Goal: Task Accomplishment & Management: Use online tool/utility

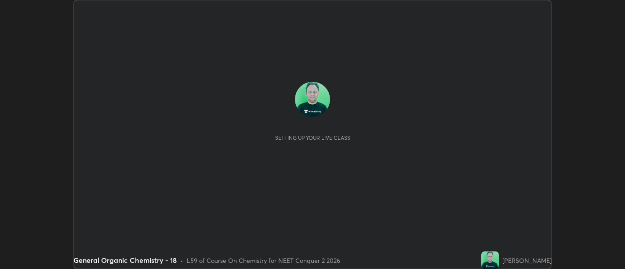
scroll to position [269, 625]
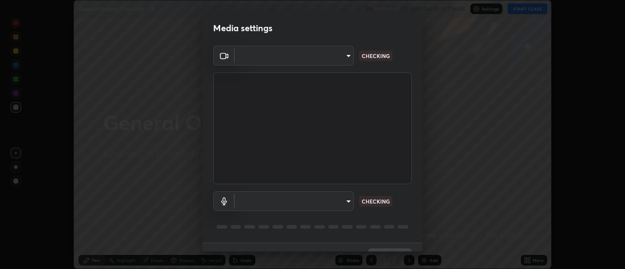
click at [347, 54] on body "Erase all General Organic Chemistry - 18 Recording CLASS STARTS IN 7 MINS Setti…" at bounding box center [312, 134] width 625 height 269
type input "5a9c64065a3e29c9c31a6b7a9ff9e817031cb4c5c4c854802c7367245204b345"
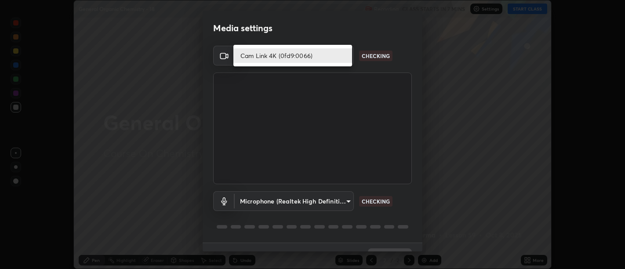
click at [333, 55] on li "Cam Link 4K (0fd9:0066)" at bounding box center [293, 55] width 119 height 15
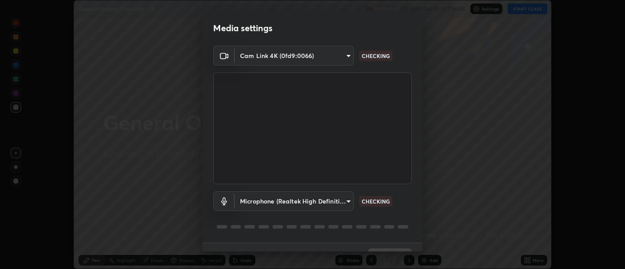
click at [342, 204] on body "Erase all General Organic Chemistry - 18 Recording CLASS STARTS IN 7 MINS Setti…" at bounding box center [312, 134] width 625 height 269
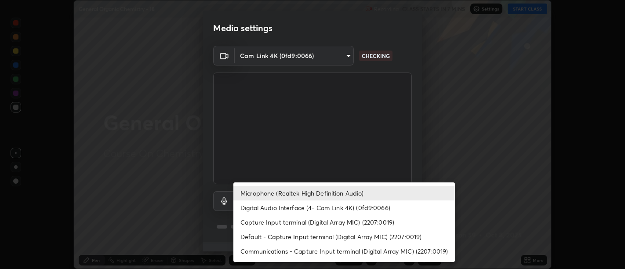
click at [351, 207] on li "Digital Audio Interface (4- Cam Link 4K) (0fd9:0066)" at bounding box center [345, 208] width 222 height 15
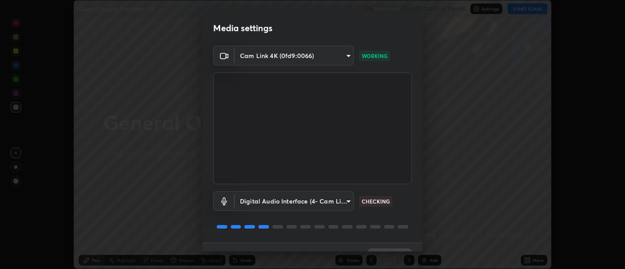
click at [335, 201] on body "Erase all General Organic Chemistry - 18 Recording CLASS STARTS IN 7 MINS Setti…" at bounding box center [312, 134] width 625 height 269
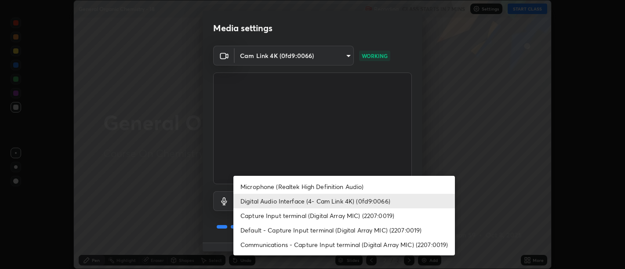
click at [343, 216] on li "Capture Input terminal (Digital Array MIC) (2207:0019)" at bounding box center [345, 215] width 222 height 15
type input "dd49790c7283da934b4b9971ff530f896784ed05cd85170632d0ed0f6104f45e"
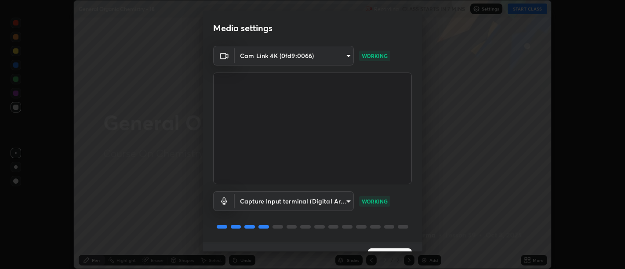
scroll to position [19, 0]
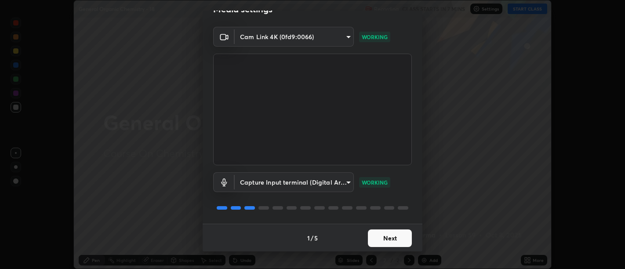
click at [391, 236] on button "Next" at bounding box center [390, 239] width 44 height 18
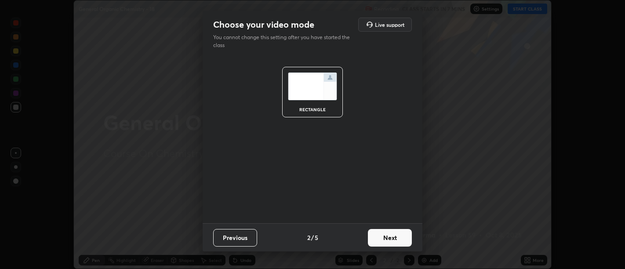
click at [392, 237] on button "Next" at bounding box center [390, 238] width 44 height 18
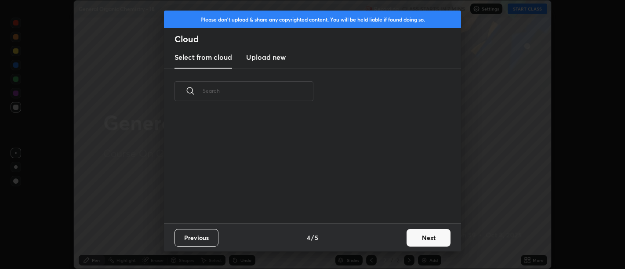
click at [392, 237] on div "Previous 4 / 5 Next" at bounding box center [312, 237] width 297 height 28
click at [393, 237] on div "Previous 4 / 5 Next" at bounding box center [312, 237] width 297 height 28
click at [426, 236] on button "Next" at bounding box center [429, 238] width 44 height 18
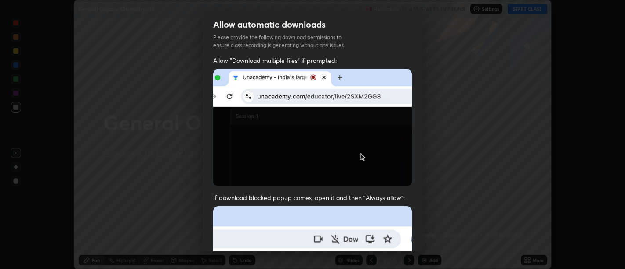
click at [430, 237] on div "Allow automatic downloads Please provide the following download permissions to …" at bounding box center [312, 134] width 625 height 269
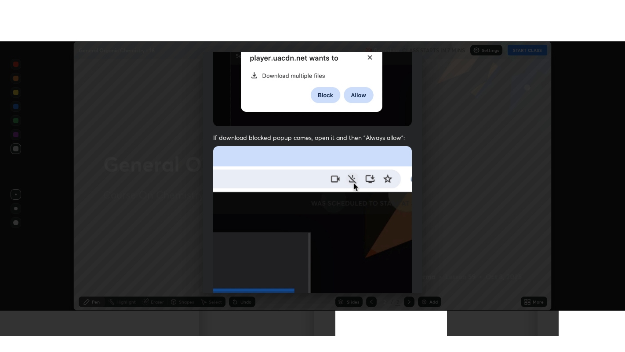
scroll to position [198, 0]
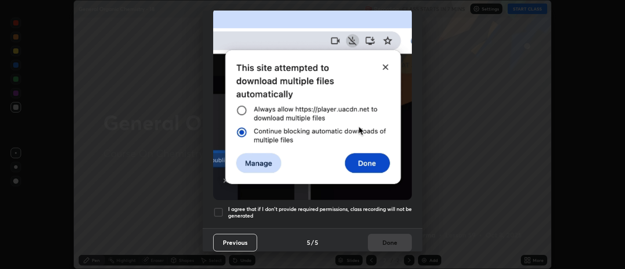
click at [357, 206] on h5 "I agree that if I don't provide required permissions, class recording will not …" at bounding box center [320, 213] width 184 height 14
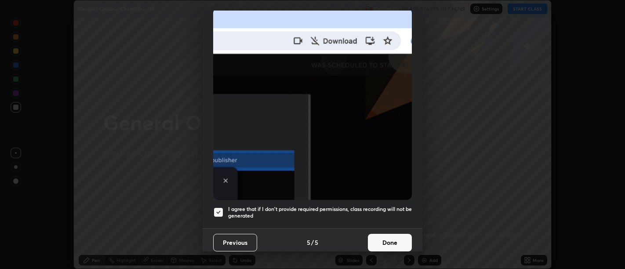
click at [387, 235] on button "Done" at bounding box center [390, 243] width 44 height 18
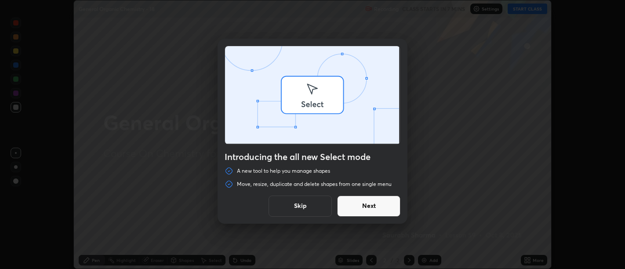
click at [537, 257] on div "Introducing the all new Select mode A new tool to help you manage shapes Move, …" at bounding box center [312, 134] width 625 height 269
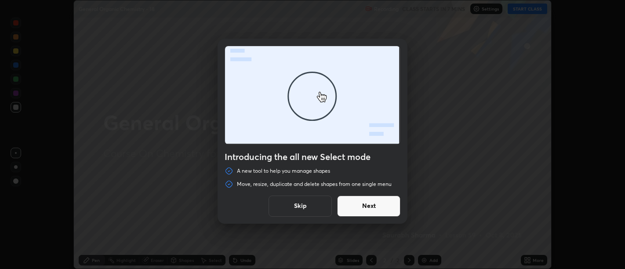
click at [322, 201] on button "Skip" at bounding box center [300, 206] width 63 height 21
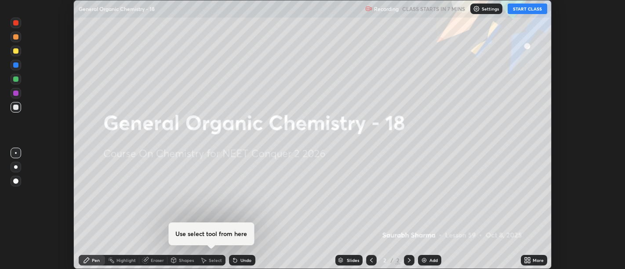
click at [530, 261] on icon at bounding box center [529, 262] width 2 height 2
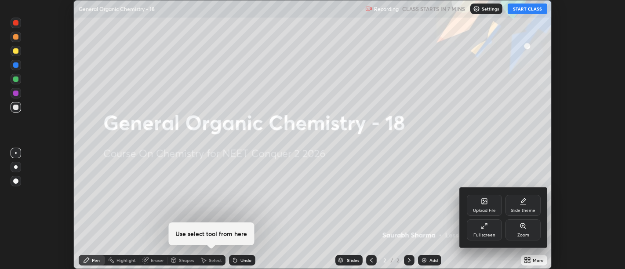
click at [486, 232] on div "Full screen" at bounding box center [484, 229] width 35 height 21
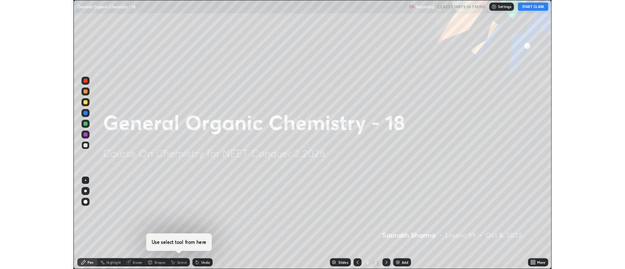
scroll to position [352, 625]
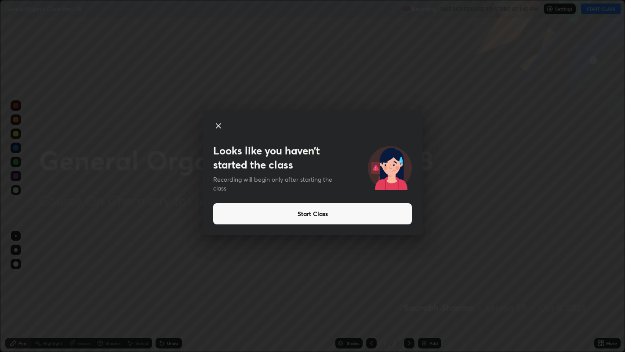
click at [399, 216] on button "Start Class" at bounding box center [312, 213] width 199 height 21
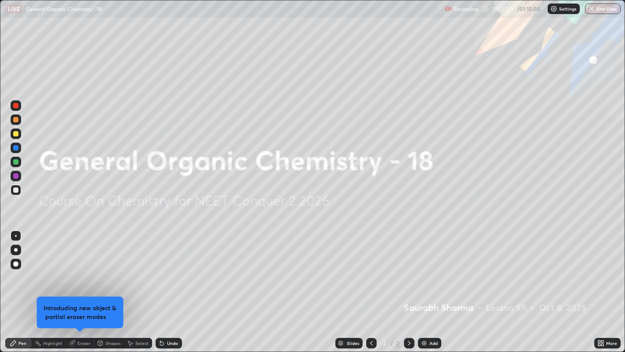
click at [423, 269] on img at bounding box center [424, 343] width 7 height 7
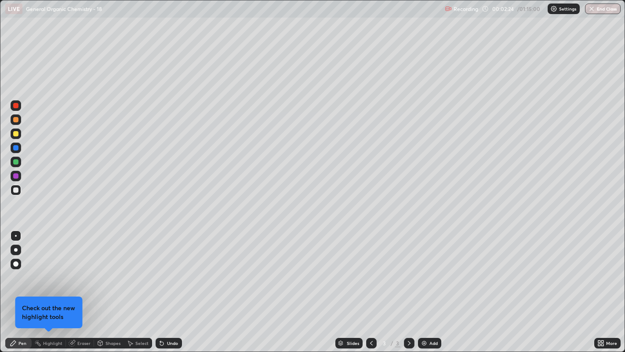
click at [603, 269] on icon at bounding box center [603, 341] width 2 height 2
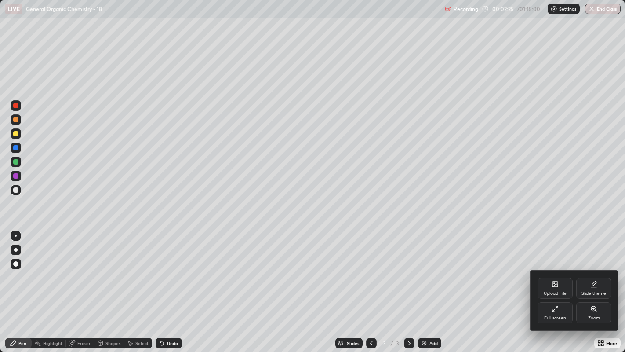
click at [550, 269] on div "Full screen" at bounding box center [555, 312] width 35 height 21
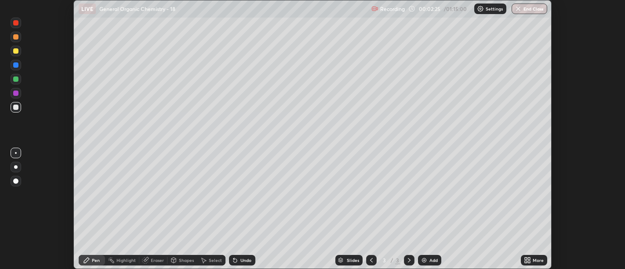
scroll to position [43711, 43355]
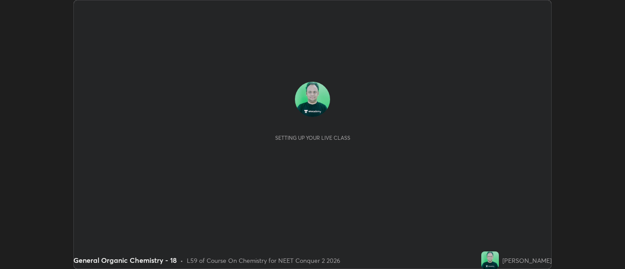
scroll to position [269, 625]
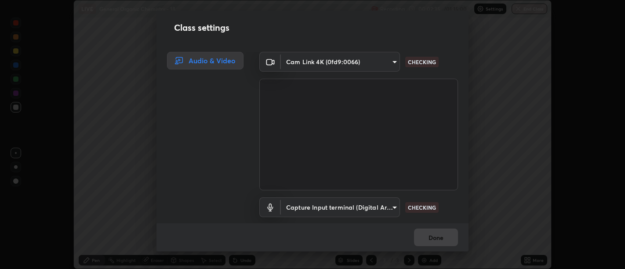
click at [526, 255] on div "Class settings Audio & Video Cam Link 4K (0fd9:0066) 5a9c64065a3e29c9c31a6b7a9f…" at bounding box center [312, 134] width 625 height 269
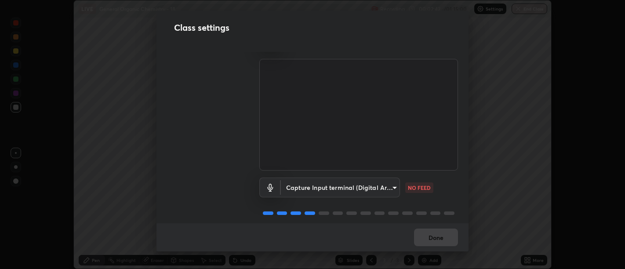
scroll to position [28, 0]
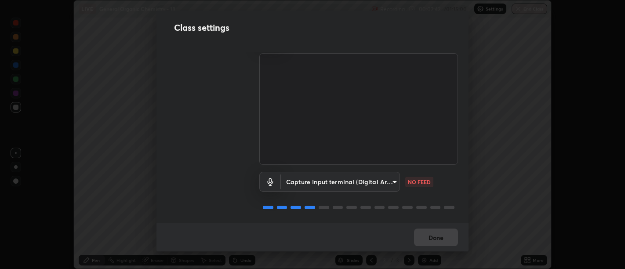
click at [380, 178] on body "Erase all LIVE General Organic Chemistry - 18 Recording 00:02:42 / 01:15:00 Set…" at bounding box center [312, 134] width 625 height 269
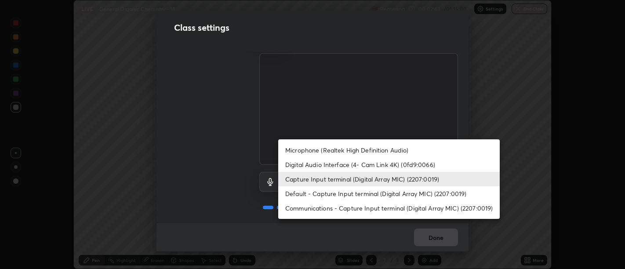
click at [412, 150] on li "Microphone (Realtek High Definition Audio)" at bounding box center [389, 150] width 222 height 15
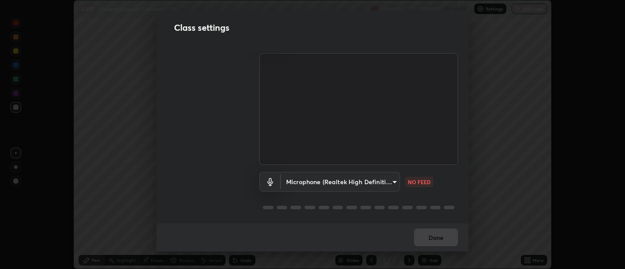
click at [379, 178] on body "Erase all LIVE General Organic Chemistry - 18 Recording 00:02:51 / 01:15:00 Set…" at bounding box center [312, 134] width 625 height 269
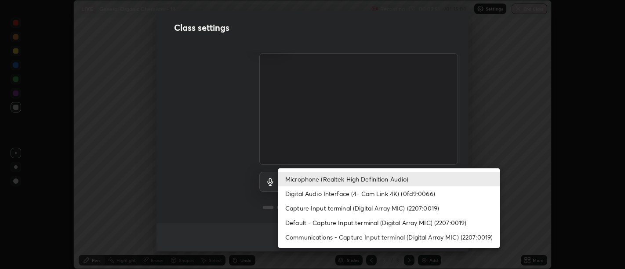
click at [389, 191] on li "Digital Audio Interface (4- Cam Link 4K) (0fd9:0066)" at bounding box center [389, 193] width 222 height 15
type input "d0ee5f3f7790e39fe9c24bf525e68a1693f1d2dabf2fd60fb67e49e23b421a8e"
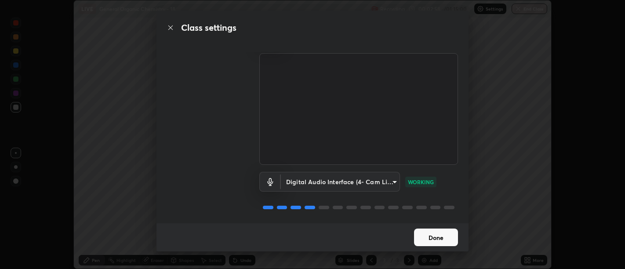
click at [441, 246] on button "Done" at bounding box center [436, 238] width 44 height 18
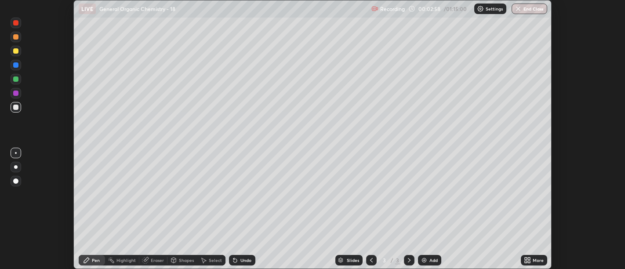
click at [529, 259] on icon at bounding box center [529, 259] width 2 height 2
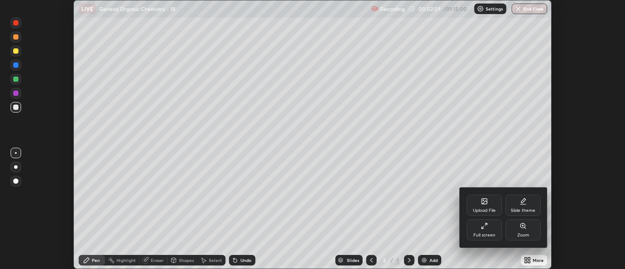
click at [482, 233] on div "Full screen" at bounding box center [485, 235] width 22 height 4
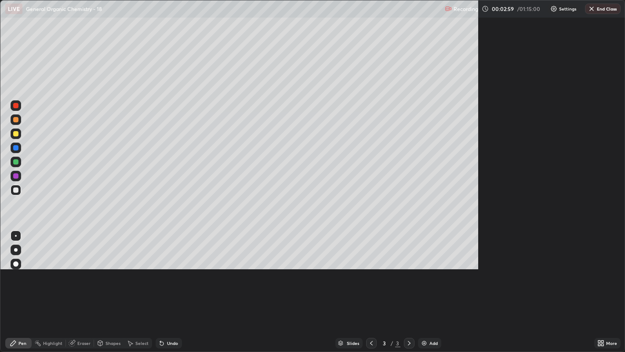
scroll to position [352, 625]
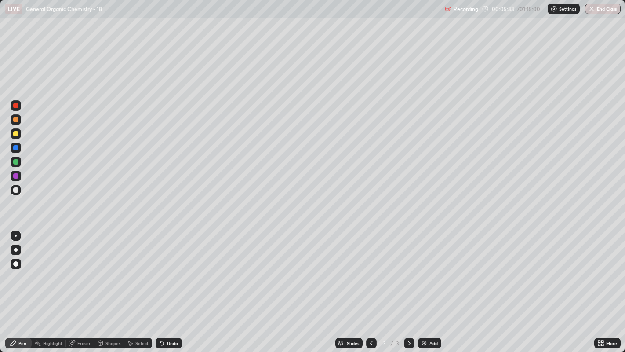
click at [17, 136] on div at bounding box center [16, 133] width 11 height 11
click at [15, 248] on div at bounding box center [16, 250] width 4 height 4
click at [17, 192] on div at bounding box center [15, 189] width 5 height 5
click at [16, 231] on div at bounding box center [16, 235] width 11 height 11
click at [16, 134] on div at bounding box center [15, 133] width 5 height 5
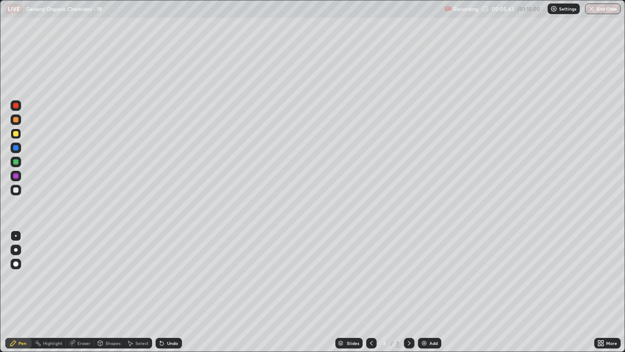
click at [15, 249] on div at bounding box center [16, 250] width 4 height 4
click at [173, 269] on div "Undo" at bounding box center [172, 343] width 11 height 4
click at [175, 269] on div "Undo" at bounding box center [172, 343] width 11 height 4
click at [176, 269] on div "Undo" at bounding box center [172, 343] width 11 height 4
click at [175, 269] on div "Undo" at bounding box center [172, 343] width 11 height 4
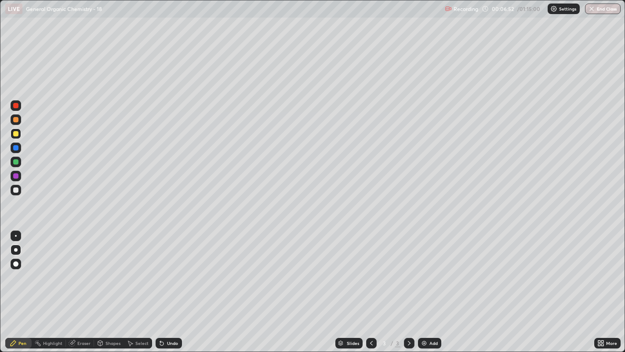
click at [173, 269] on div "Undo" at bounding box center [172, 343] width 11 height 4
click at [172, 269] on div "Undo" at bounding box center [172, 343] width 11 height 4
click at [15, 190] on div at bounding box center [15, 189] width 5 height 5
click at [19, 233] on div at bounding box center [16, 235] width 11 height 11
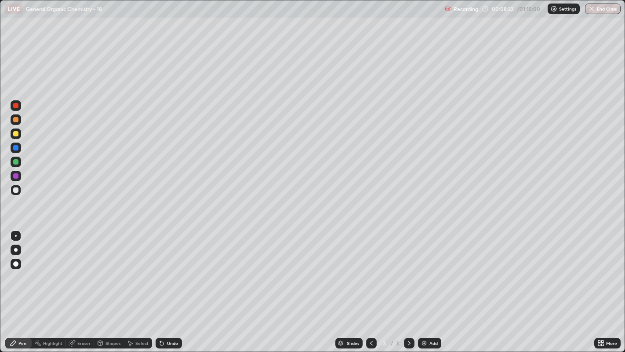
click at [15, 134] on div at bounding box center [15, 133] width 5 height 5
click at [15, 249] on div at bounding box center [16, 250] width 4 height 4
click at [168, 269] on div "Undo" at bounding box center [167, 343] width 30 height 18
click at [170, 269] on div "Undo" at bounding box center [169, 343] width 26 height 11
click at [427, 269] on div "Add" at bounding box center [429, 343] width 23 height 11
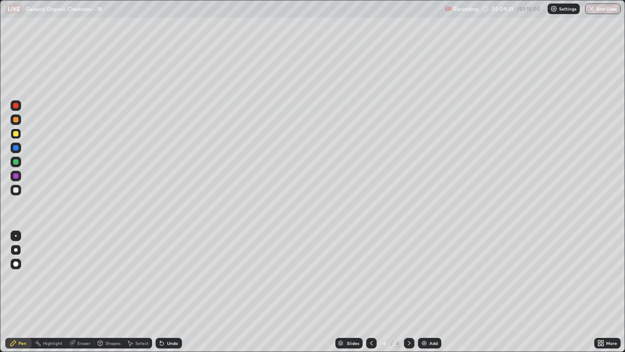
click at [15, 188] on div at bounding box center [15, 189] width 5 height 5
click at [15, 235] on div at bounding box center [16, 236] width 2 height 2
click at [106, 269] on div "Shapes" at bounding box center [113, 343] width 15 height 4
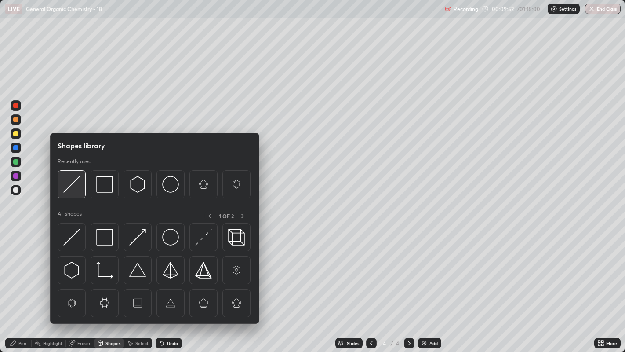
click at [73, 192] on img at bounding box center [71, 184] width 17 height 17
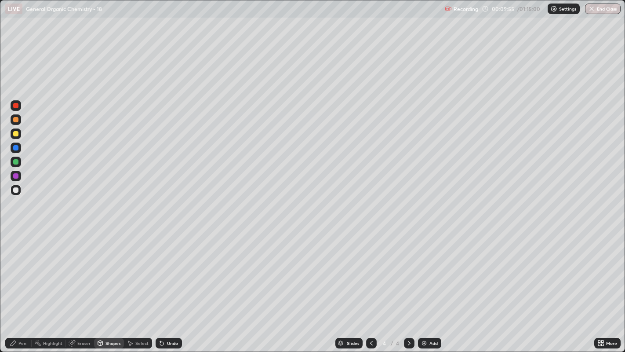
click at [22, 269] on div "Pen" at bounding box center [22, 343] width 8 height 4
click at [12, 133] on div at bounding box center [16, 133] width 11 height 11
click at [113, 269] on div "Shapes" at bounding box center [113, 343] width 15 height 4
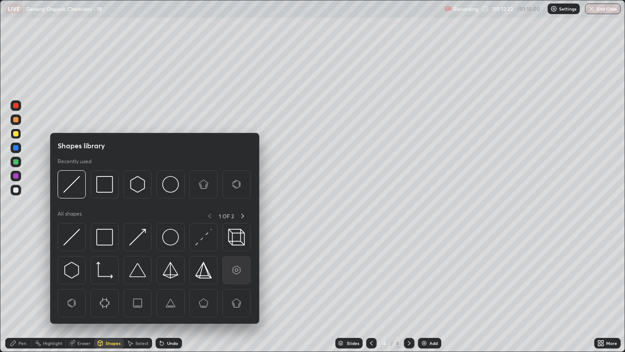
click at [232, 266] on img at bounding box center [236, 270] width 17 height 17
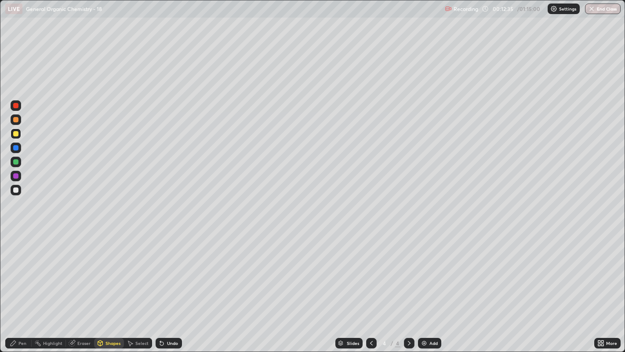
click at [26, 269] on div "Pen" at bounding box center [22, 343] width 8 height 4
click at [135, 269] on div "Select" at bounding box center [138, 343] width 28 height 11
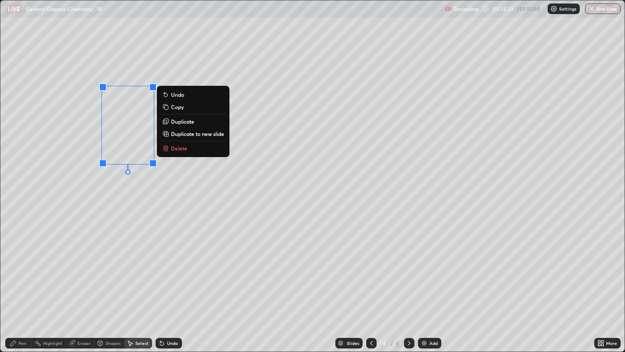
click at [186, 121] on p "Duplicate" at bounding box center [182, 121] width 23 height 7
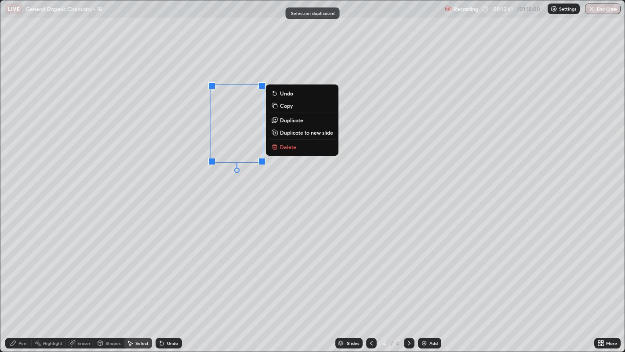
click at [282, 121] on p "Duplicate" at bounding box center [291, 120] width 23 height 7
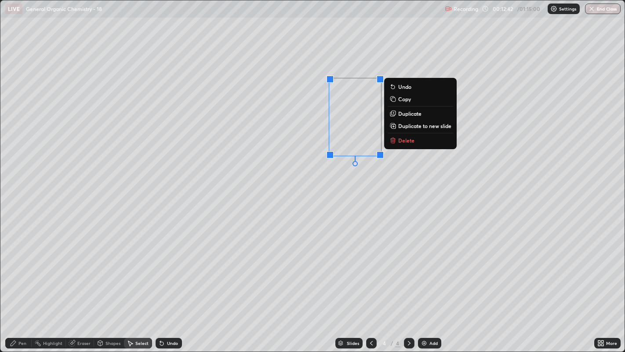
click at [343, 185] on div "0 ° Undo Copy Duplicate Duplicate to new slide Delete" at bounding box center [312, 175] width 625 height 351
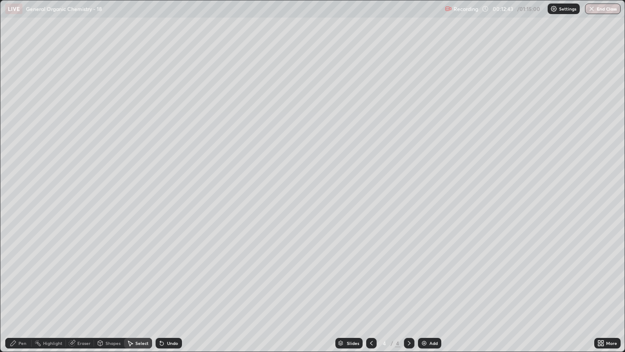
click at [13, 269] on icon at bounding box center [13, 342] width 5 height 5
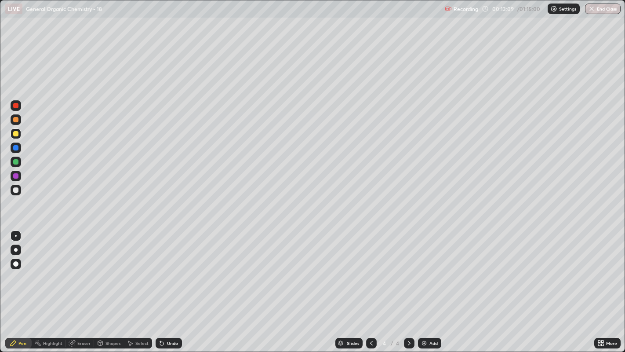
click at [106, 269] on div "Shapes" at bounding box center [109, 343] width 30 height 11
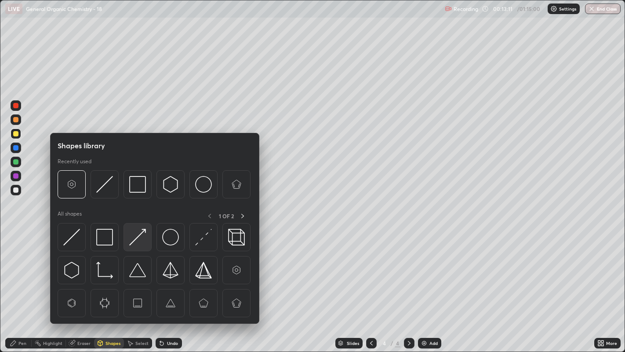
click at [139, 235] on img at bounding box center [137, 237] width 17 height 17
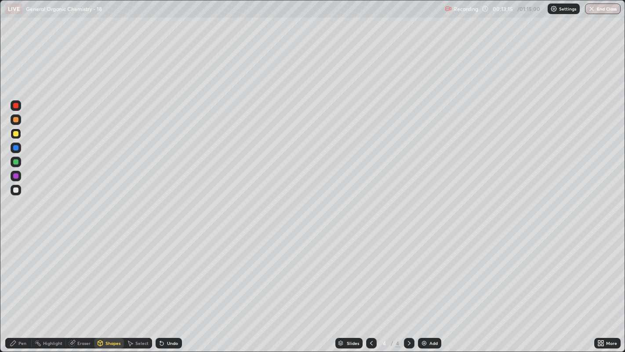
click at [21, 269] on div "Pen" at bounding box center [18, 343] width 26 height 11
click at [18, 269] on div "Pen" at bounding box center [18, 343] width 26 height 11
click at [16, 187] on div at bounding box center [15, 189] width 5 height 5
click at [16, 249] on div at bounding box center [16, 250] width 4 height 4
click at [15, 235] on div at bounding box center [16, 236] width 2 height 2
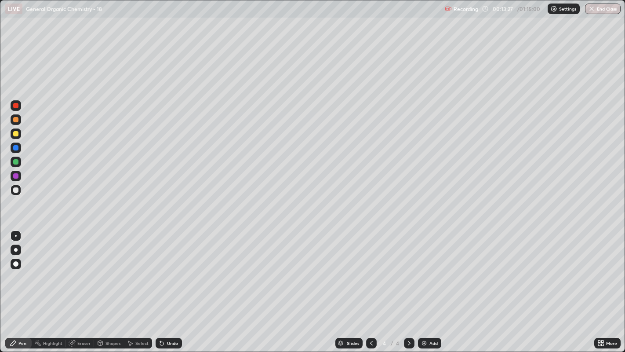
click at [135, 269] on div "Select" at bounding box center [141, 343] width 13 height 4
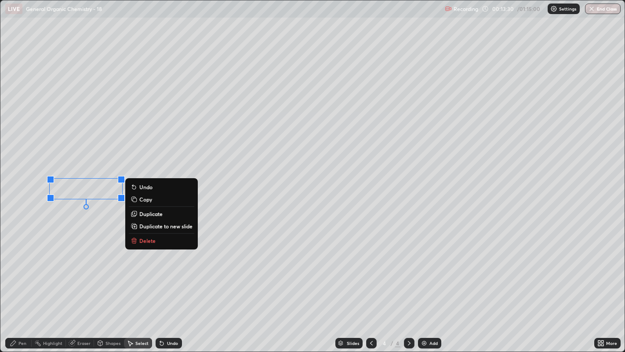
click at [146, 213] on p "Duplicate" at bounding box center [150, 213] width 23 height 7
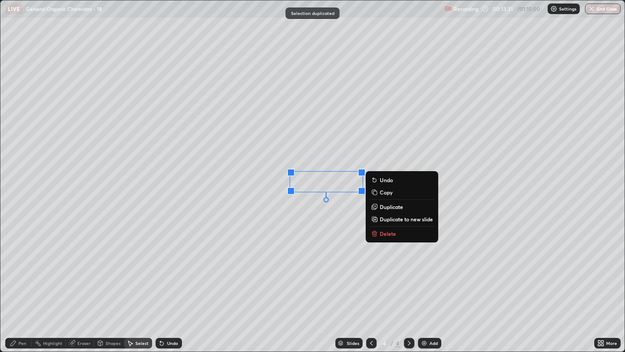
click at [307, 220] on div "0 ° Undo Copy Duplicate Duplicate to new slide Delete" at bounding box center [312, 175] width 625 height 351
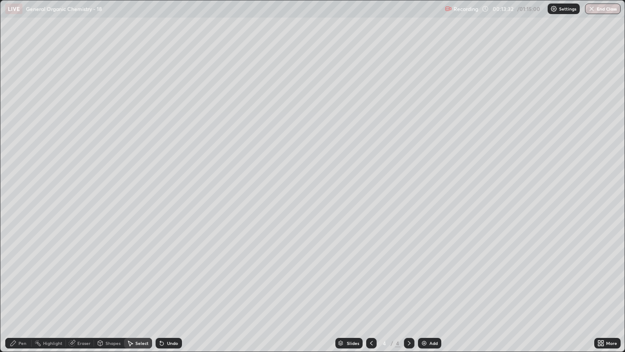
click at [16, 269] on icon at bounding box center [13, 343] width 7 height 7
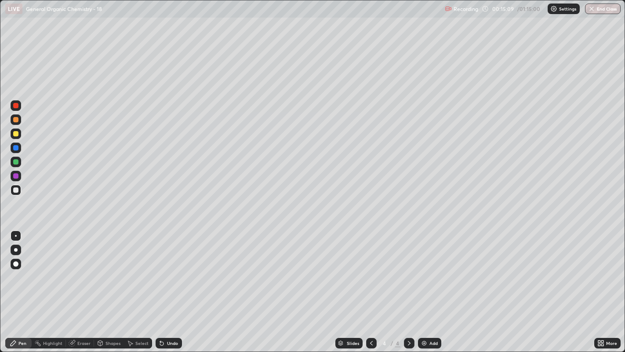
click at [15, 132] on div at bounding box center [15, 133] width 5 height 5
click at [15, 189] on div at bounding box center [15, 189] width 5 height 5
click at [14, 193] on div at bounding box center [16, 190] width 11 height 11
click at [430, 269] on div "Add" at bounding box center [429, 343] width 23 height 11
click at [104, 269] on div "Shapes" at bounding box center [109, 343] width 30 height 11
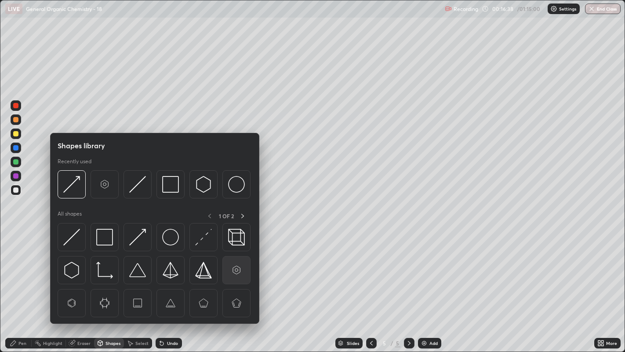
click at [230, 264] on img at bounding box center [236, 270] width 17 height 17
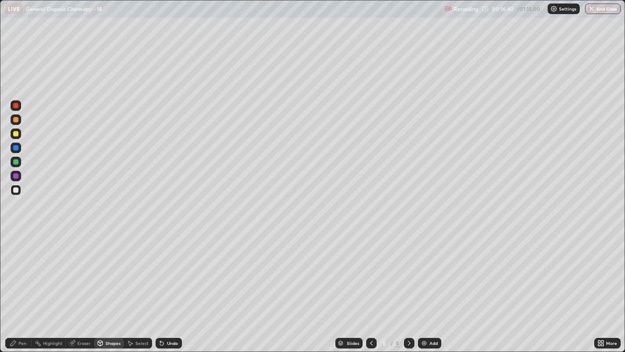
click at [29, 269] on div "Pen" at bounding box center [18, 343] width 26 height 11
click at [139, 269] on div "Select" at bounding box center [138, 343] width 28 height 11
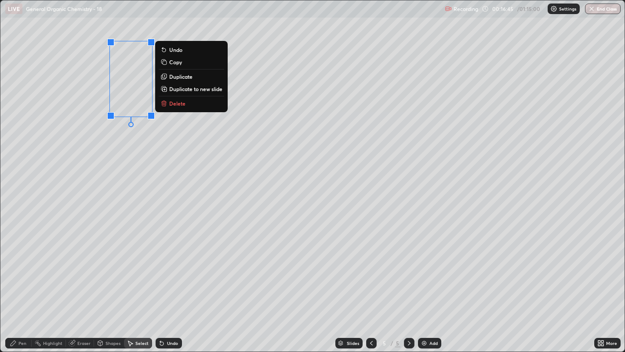
click at [183, 76] on p "Duplicate" at bounding box center [180, 76] width 23 height 7
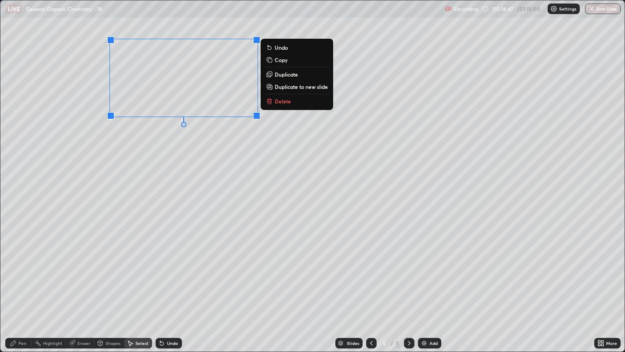
click at [289, 76] on p "Duplicate" at bounding box center [286, 74] width 23 height 7
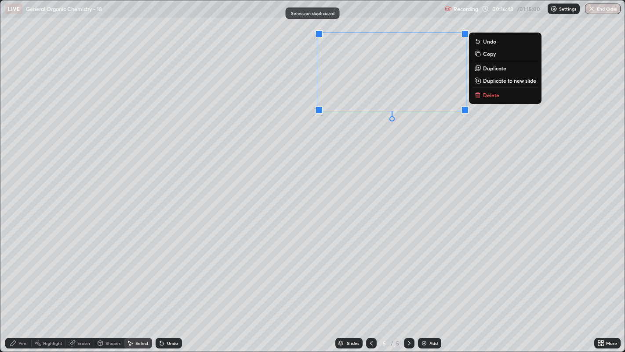
click at [405, 143] on div "0 ° Undo Copy Duplicate Duplicate to new slide Delete" at bounding box center [312, 175] width 625 height 351
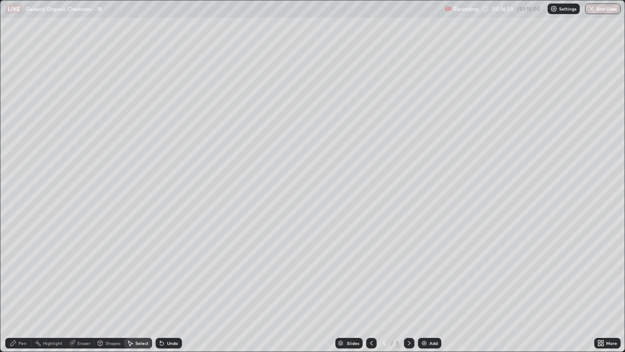
click at [16, 269] on icon at bounding box center [13, 343] width 7 height 7
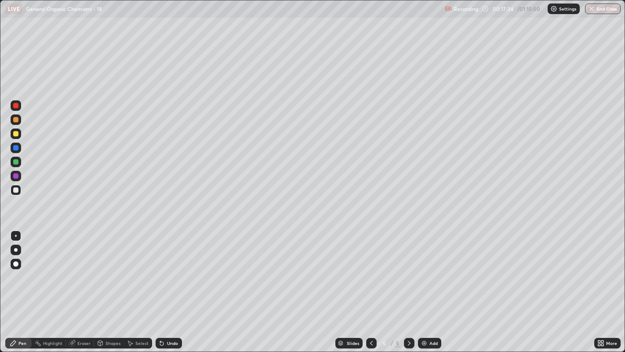
click at [15, 134] on div at bounding box center [15, 133] width 5 height 5
click at [166, 269] on div "Undo" at bounding box center [169, 343] width 26 height 11
click at [15, 191] on div at bounding box center [15, 189] width 5 height 5
click at [137, 269] on div "Select" at bounding box center [138, 343] width 28 height 11
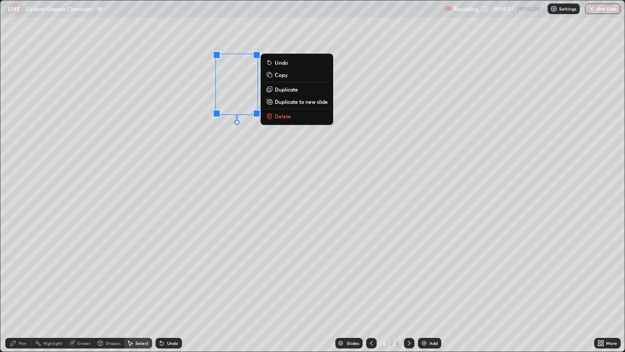
click at [282, 88] on p "Duplicate" at bounding box center [286, 89] width 23 height 7
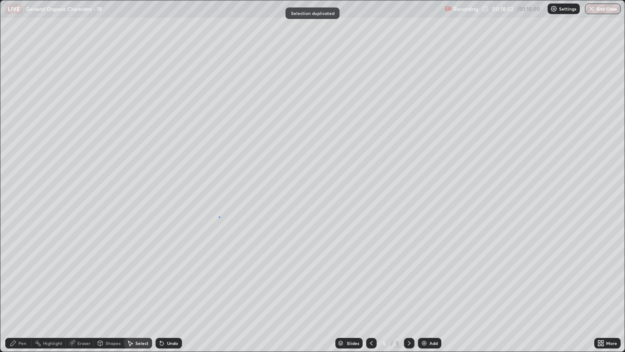
click at [219, 216] on div "0 ° Undo Copy Duplicate Duplicate to new slide Delete" at bounding box center [312, 175] width 625 height 351
click at [21, 269] on div "Pen" at bounding box center [18, 343] width 26 height 11
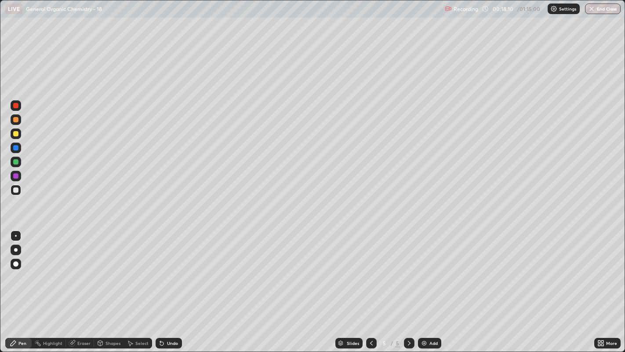
click at [16, 135] on div at bounding box center [15, 133] width 5 height 5
click at [17, 189] on div at bounding box center [15, 189] width 5 height 5
click at [15, 134] on div at bounding box center [15, 133] width 5 height 5
click at [50, 269] on div "Highlight" at bounding box center [49, 343] width 34 height 11
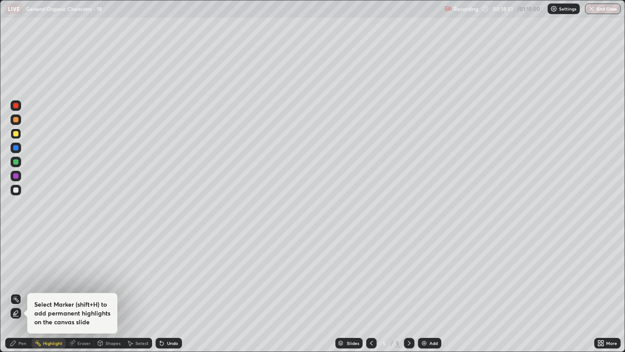
click at [22, 269] on div "Pen" at bounding box center [22, 343] width 8 height 4
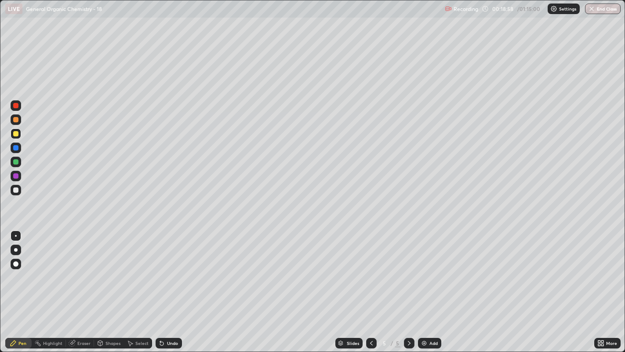
click at [62, 269] on div "Highlight" at bounding box center [49, 343] width 34 height 11
click at [18, 269] on icon at bounding box center [15, 313] width 7 height 7
click at [13, 269] on circle at bounding box center [13, 299] width 1 height 1
click at [18, 269] on div "Pen" at bounding box center [22, 343] width 8 height 4
click at [106, 269] on div "Shapes" at bounding box center [113, 343] width 15 height 4
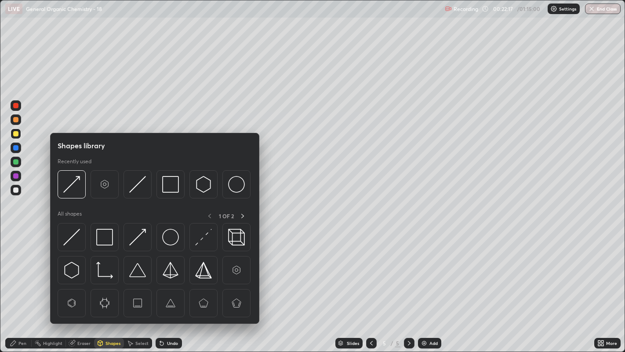
click at [135, 186] on img at bounding box center [137, 184] width 17 height 17
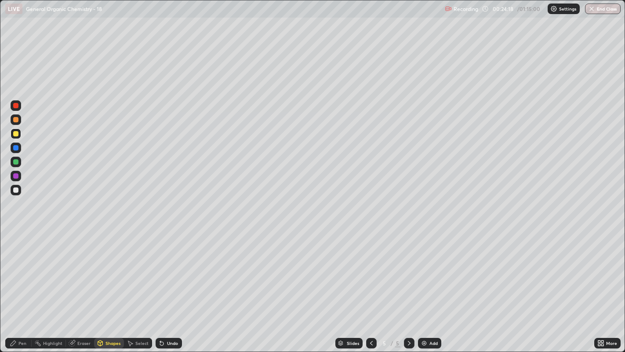
click at [22, 269] on div "Pen" at bounding box center [22, 343] width 8 height 4
click at [137, 269] on div "Select" at bounding box center [141, 343] width 13 height 4
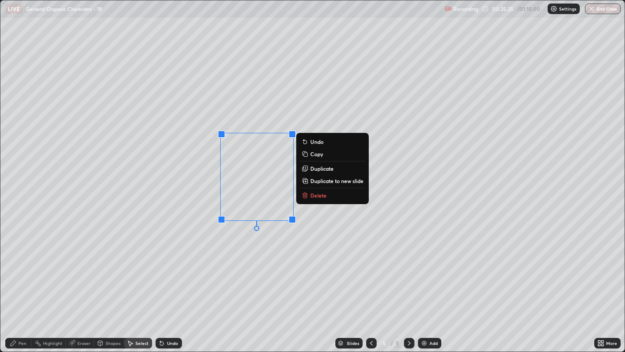
click at [316, 168] on p "Duplicate" at bounding box center [322, 168] width 23 height 7
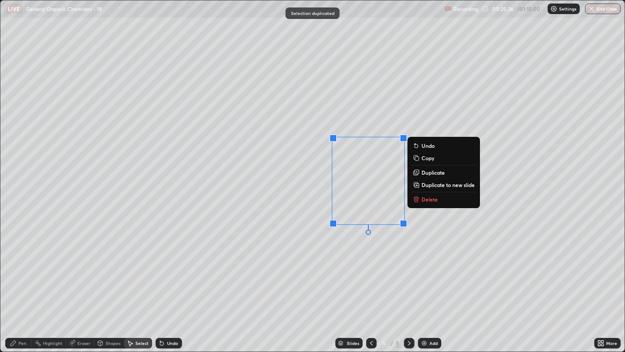
click at [338, 247] on div "0 ° Undo Copy Duplicate Duplicate to new slide Delete" at bounding box center [312, 175] width 625 height 351
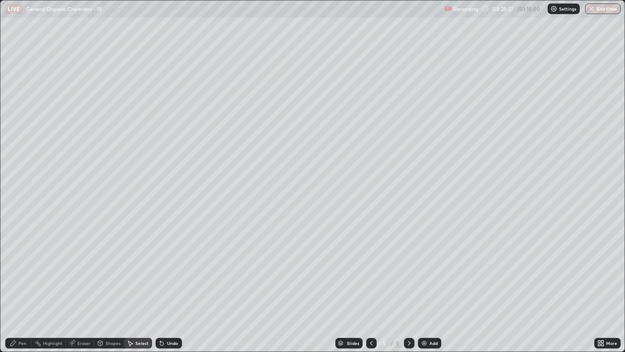
click at [19, 269] on div "Pen" at bounding box center [18, 343] width 26 height 11
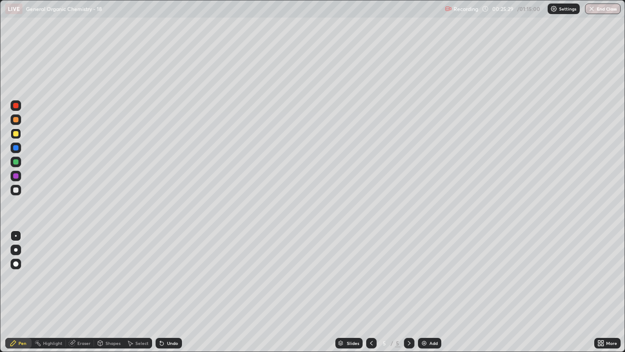
click at [15, 106] on div at bounding box center [15, 105] width 5 height 5
click at [18, 262] on div at bounding box center [15, 263] width 5 height 5
click at [46, 269] on div "Highlight" at bounding box center [49, 343] width 34 height 11
click at [175, 269] on div "Undo" at bounding box center [169, 343] width 26 height 11
click at [169, 269] on div "Undo" at bounding box center [172, 343] width 11 height 4
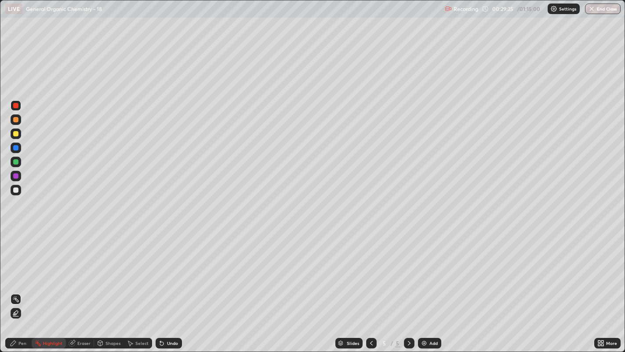
click at [165, 269] on div "Undo" at bounding box center [169, 343] width 26 height 11
click at [169, 269] on div "Undo" at bounding box center [169, 343] width 26 height 11
click at [168, 269] on div "Undo" at bounding box center [169, 343] width 26 height 11
click at [166, 269] on div "Undo" at bounding box center [169, 343] width 26 height 11
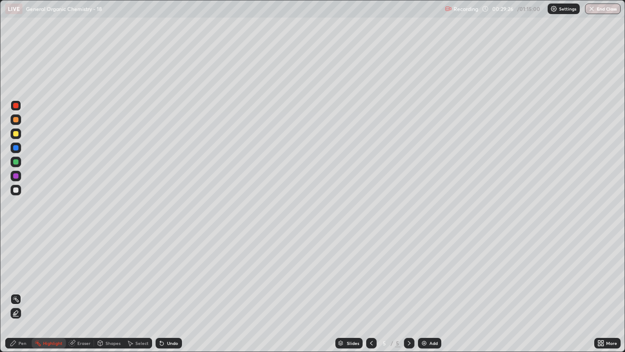
click at [167, 269] on div "Undo" at bounding box center [169, 343] width 26 height 11
click at [166, 269] on div "Undo" at bounding box center [169, 343] width 26 height 11
click at [130, 269] on div "Select" at bounding box center [138, 343] width 28 height 11
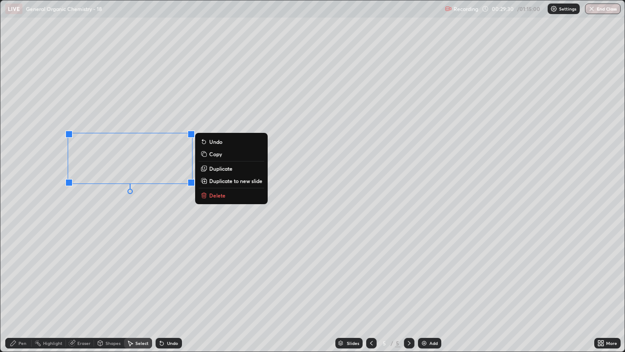
click at [220, 194] on p "Delete" at bounding box center [217, 195] width 16 height 7
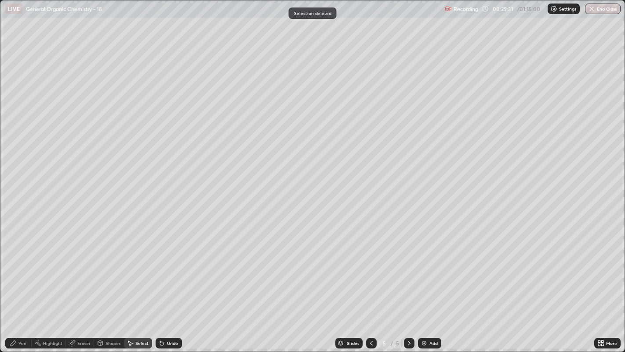
click at [23, 269] on div "Pen" at bounding box center [22, 343] width 8 height 4
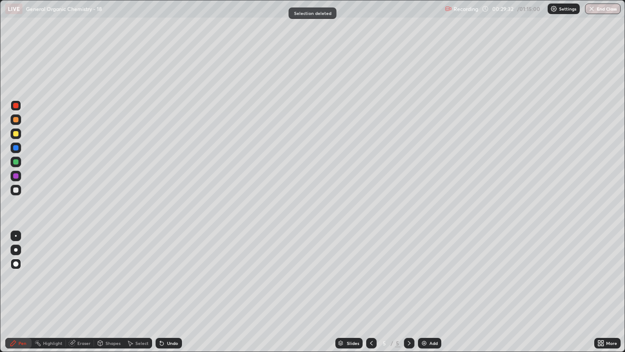
click at [18, 246] on div at bounding box center [16, 250] width 11 height 11
click at [16, 134] on div at bounding box center [15, 133] width 5 height 5
click at [16, 230] on div at bounding box center [16, 235] width 11 height 11
click at [15, 249] on div at bounding box center [16, 250] width 4 height 4
click at [15, 243] on div at bounding box center [16, 250] width 11 height 14
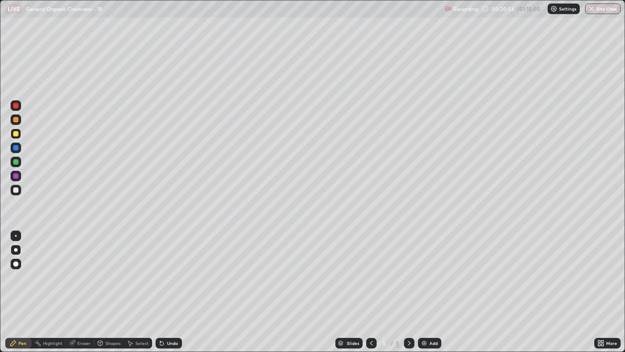
click at [16, 236] on div at bounding box center [16, 236] width 2 height 2
click at [599, 269] on icon at bounding box center [600, 341] width 2 height 2
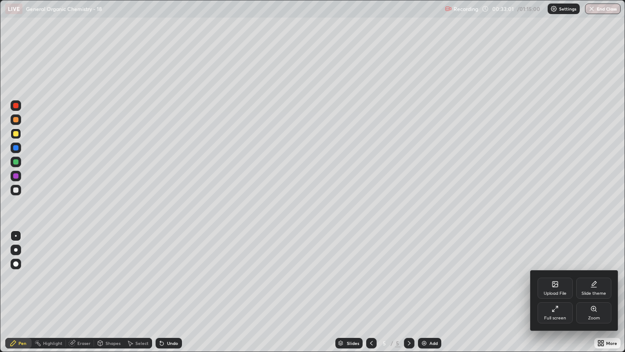
click at [547, 269] on div "Upload File" at bounding box center [555, 288] width 35 height 21
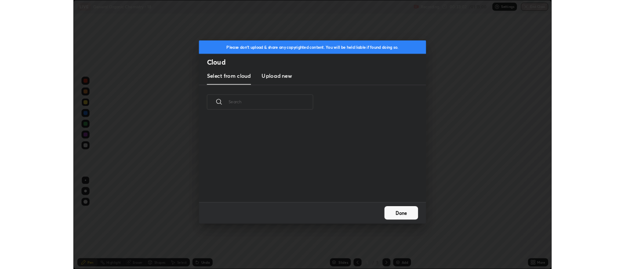
scroll to position [108, 282]
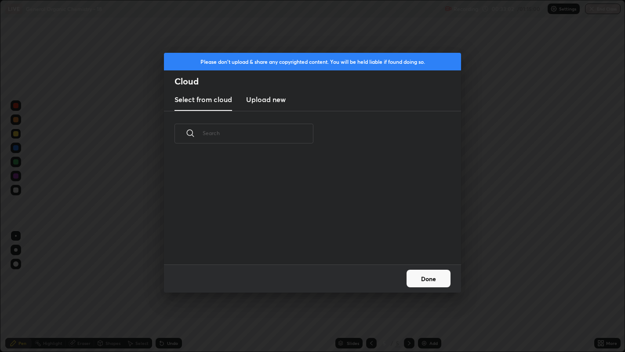
click at [272, 101] on h3 "Upload new" at bounding box center [266, 99] width 40 height 11
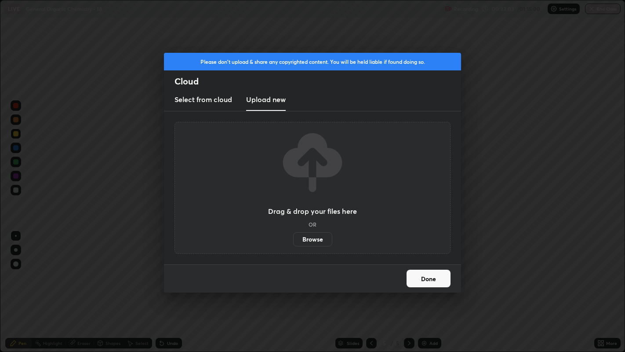
click at [310, 238] on label "Browse" at bounding box center [312, 239] width 39 height 14
click at [293, 238] on input "Browse" at bounding box center [293, 239] width 0 height 14
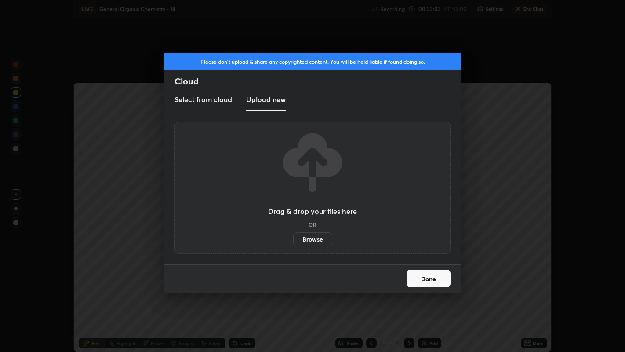
scroll to position [43711, 43355]
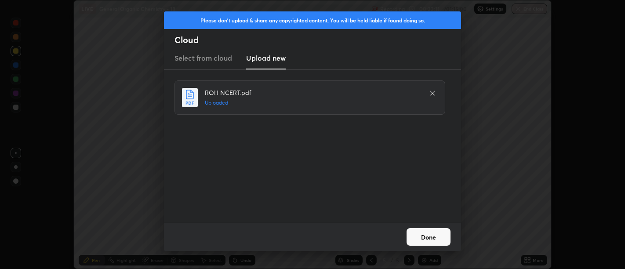
click at [438, 234] on button "Done" at bounding box center [429, 237] width 44 height 18
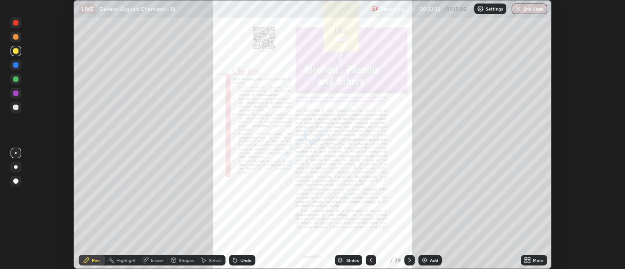
click at [529, 259] on icon at bounding box center [529, 259] width 2 height 2
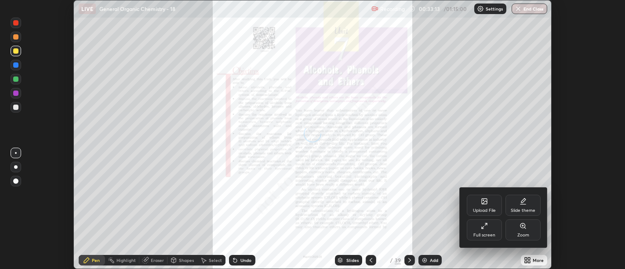
click at [478, 232] on div "Full screen" at bounding box center [484, 229] width 35 height 21
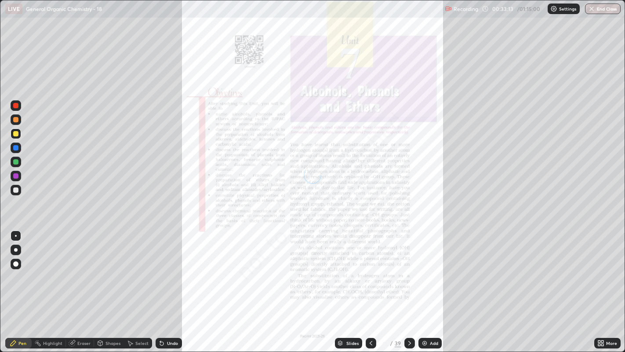
scroll to position [352, 625]
click at [348, 269] on div "Slides" at bounding box center [348, 343] width 27 height 11
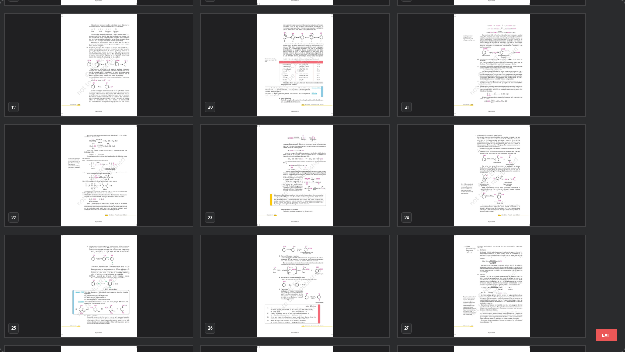
scroll to position [667, 0]
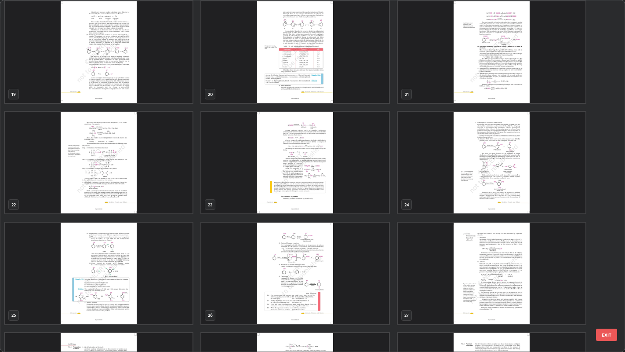
click at [493, 175] on img "grid" at bounding box center [492, 163] width 188 height 102
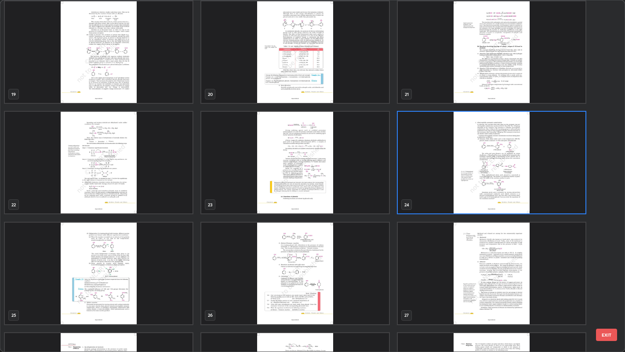
click at [496, 174] on img "grid" at bounding box center [492, 163] width 188 height 102
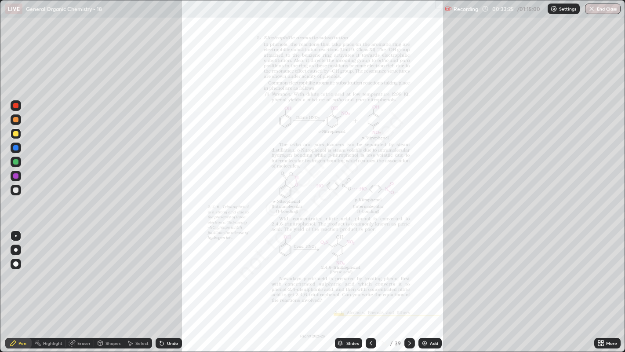
click at [170, 269] on div "Undo" at bounding box center [172, 343] width 11 height 4
click at [603, 269] on icon at bounding box center [603, 341] width 2 height 2
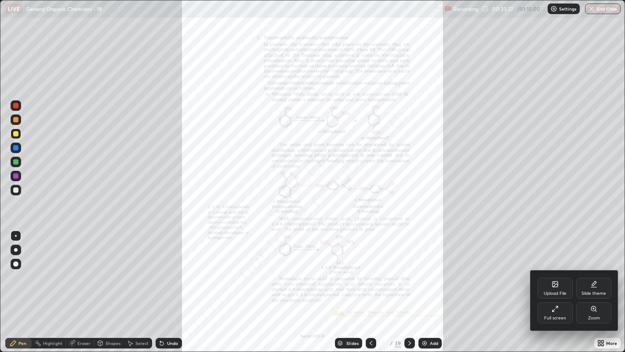
click at [600, 269] on div "Zoom" at bounding box center [594, 312] width 35 height 21
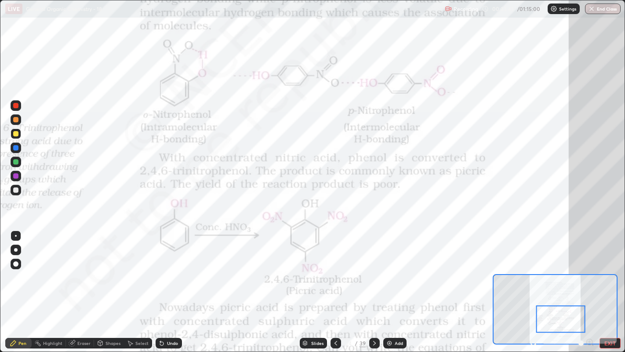
click at [15, 108] on div at bounding box center [15, 105] width 5 height 5
click at [313, 269] on div "Slides" at bounding box center [313, 343] width 27 height 11
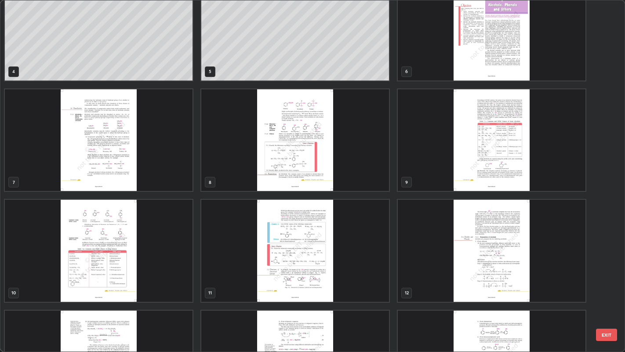
scroll to position [0, 0]
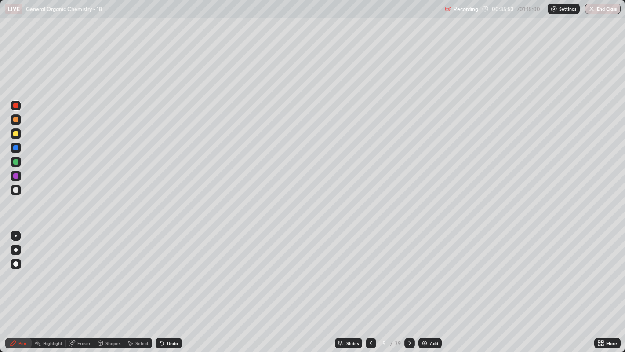
click at [436, 269] on div "Add" at bounding box center [434, 343] width 8 height 4
click at [16, 190] on div at bounding box center [15, 189] width 5 height 5
click at [106, 269] on div "Shapes" at bounding box center [109, 343] width 30 height 11
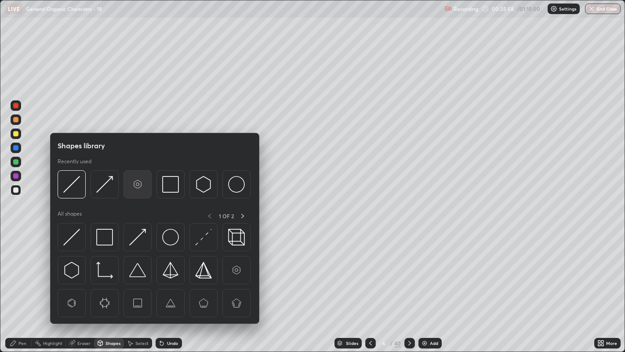
click at [131, 185] on img at bounding box center [137, 184] width 17 height 17
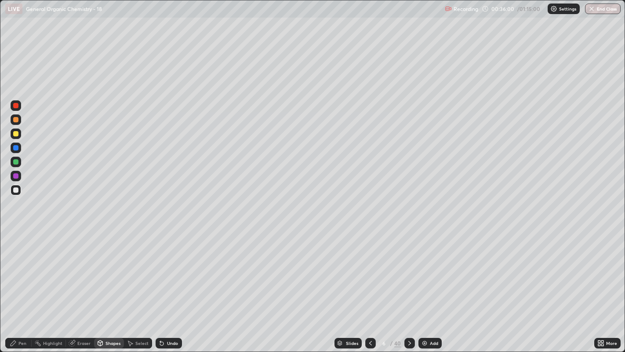
click at [16, 269] on icon at bounding box center [13, 343] width 7 height 7
click at [136, 269] on div "Select" at bounding box center [141, 343] width 13 height 4
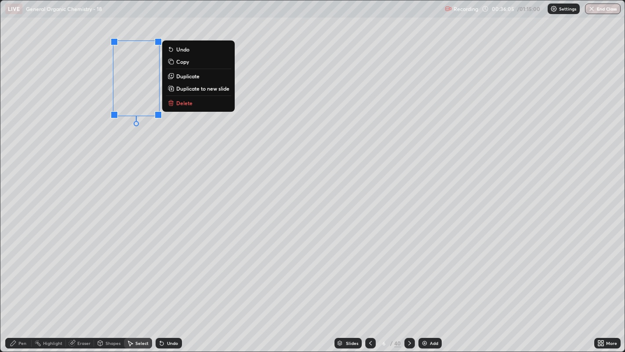
click at [192, 77] on p "Duplicate" at bounding box center [187, 76] width 23 height 7
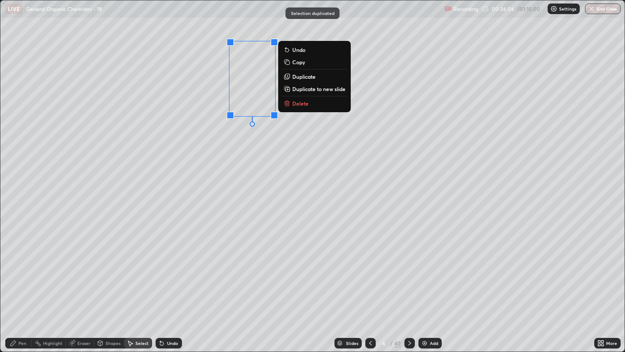
click at [201, 128] on div "0 ° Undo Copy Duplicate Duplicate to new slide Delete" at bounding box center [312, 175] width 625 height 351
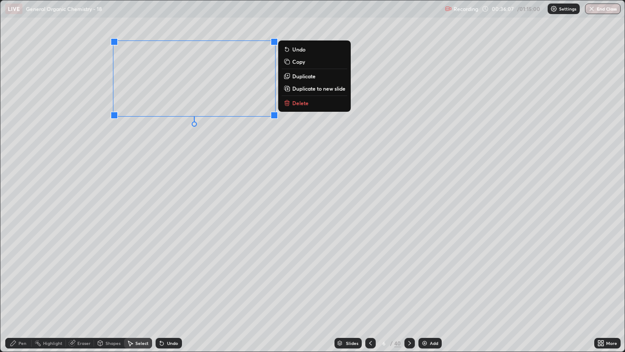
click at [311, 79] on p "Duplicate" at bounding box center [303, 76] width 23 height 7
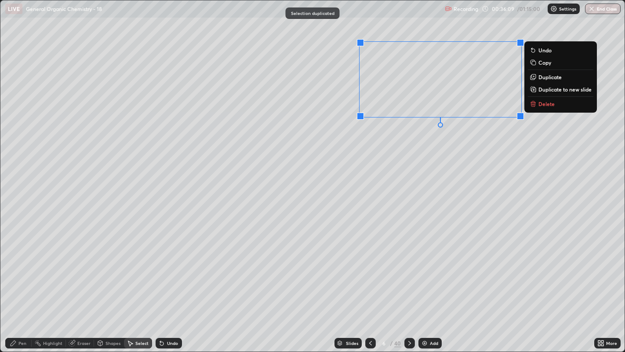
click at [449, 143] on div "0 ° Undo Copy Duplicate Duplicate to new slide Delete" at bounding box center [312, 175] width 625 height 351
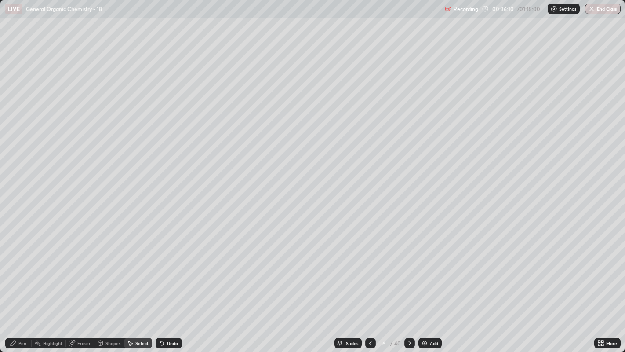
click at [26, 269] on div "Pen" at bounding box center [22, 343] width 8 height 4
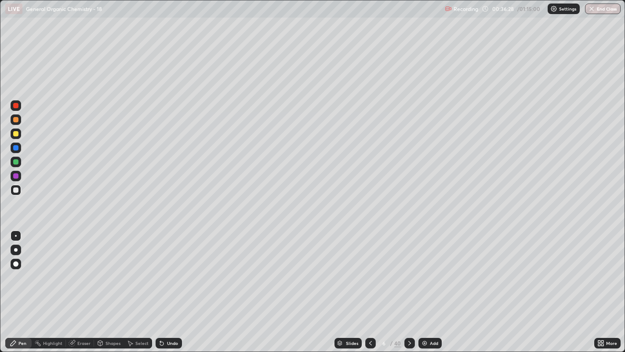
click at [176, 269] on div "Undo" at bounding box center [172, 343] width 11 height 4
click at [172, 269] on div "Undo" at bounding box center [172, 343] width 11 height 4
click at [339, 269] on div "Slides" at bounding box center [348, 343] width 27 height 11
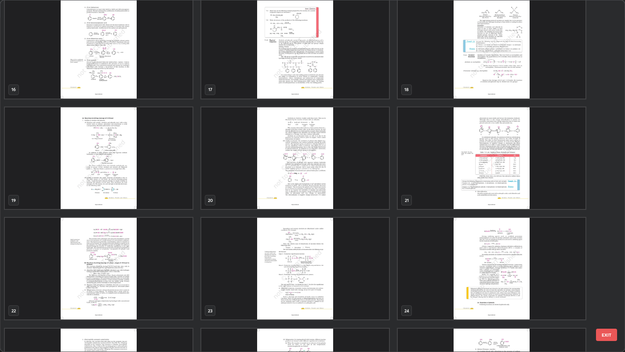
scroll to position [563, 0]
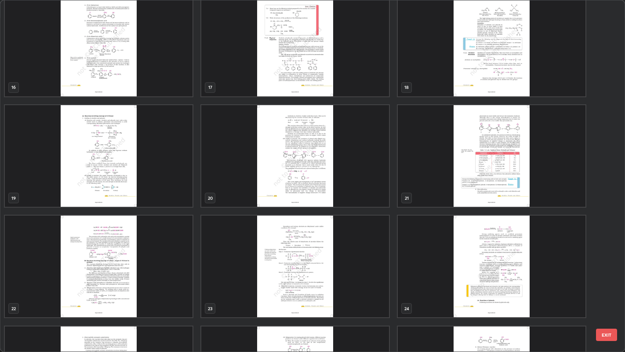
click at [469, 166] on img "grid" at bounding box center [492, 156] width 188 height 102
click at [472, 167] on img "grid" at bounding box center [492, 156] width 188 height 102
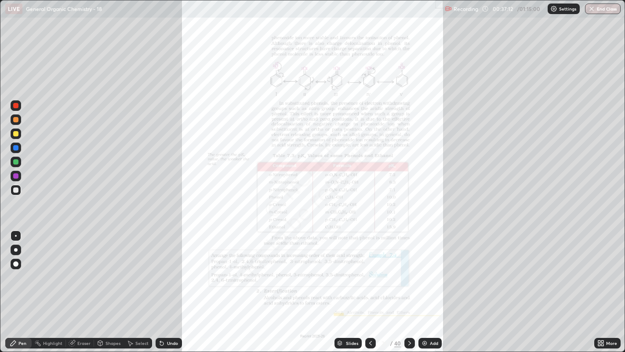
click at [475, 167] on img "grid" at bounding box center [492, 156] width 188 height 102
click at [344, 269] on div "Slides" at bounding box center [348, 343] width 27 height 11
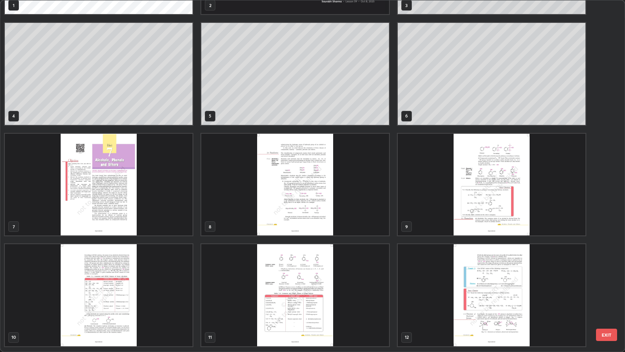
scroll to position [0, 0]
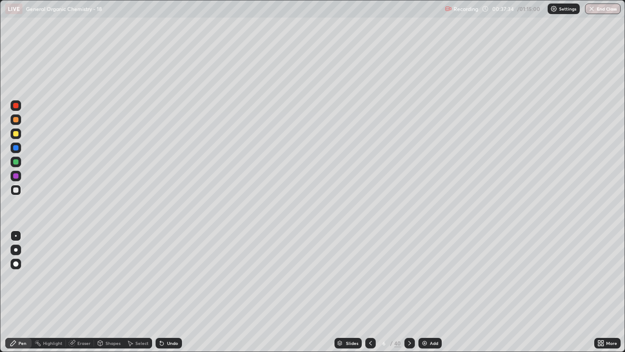
click at [16, 138] on div at bounding box center [16, 133] width 11 height 11
click at [15, 250] on div at bounding box center [16, 250] width 4 height 4
click at [15, 235] on div at bounding box center [16, 236] width 2 height 2
click at [17, 250] on div at bounding box center [16, 250] width 4 height 4
click at [15, 235] on div at bounding box center [16, 236] width 2 height 2
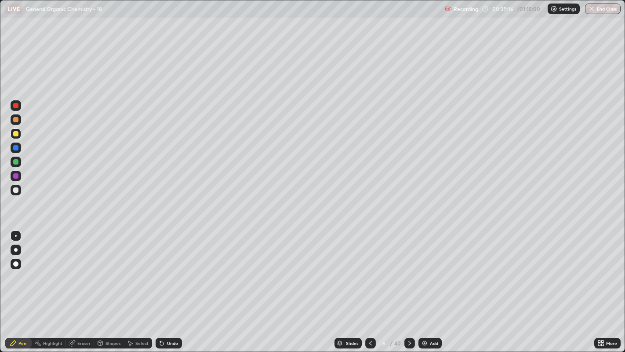
click at [169, 269] on div "Undo" at bounding box center [169, 343] width 26 height 11
click at [171, 269] on div "Undo" at bounding box center [172, 343] width 11 height 4
click at [172, 269] on div "Undo" at bounding box center [172, 343] width 11 height 4
click at [173, 269] on div "Undo" at bounding box center [172, 343] width 11 height 4
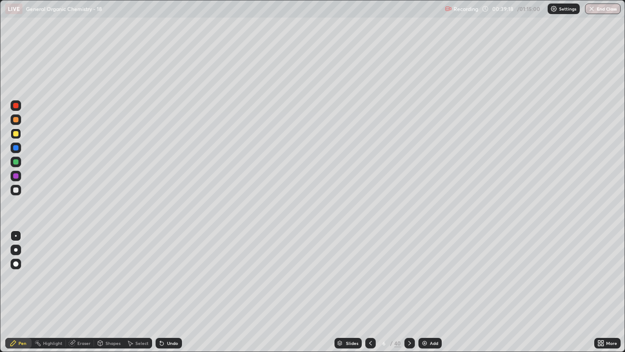
click at [174, 269] on div "Undo" at bounding box center [172, 343] width 11 height 4
click at [172, 269] on div "Undo" at bounding box center [172, 343] width 11 height 4
click at [170, 269] on div "Undo" at bounding box center [169, 343] width 26 height 11
click at [15, 249] on div at bounding box center [16, 250] width 4 height 4
click at [179, 269] on div "Undo" at bounding box center [169, 343] width 26 height 11
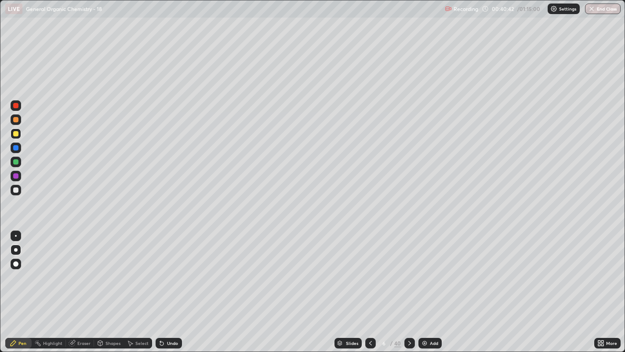
click at [181, 269] on div "Undo" at bounding box center [169, 343] width 26 height 11
click at [18, 238] on div at bounding box center [16, 235] width 11 height 11
click at [15, 235] on div at bounding box center [16, 236] width 2 height 2
click at [20, 189] on div at bounding box center [16, 190] width 11 height 11
click at [427, 269] on div "Add" at bounding box center [430, 343] width 23 height 11
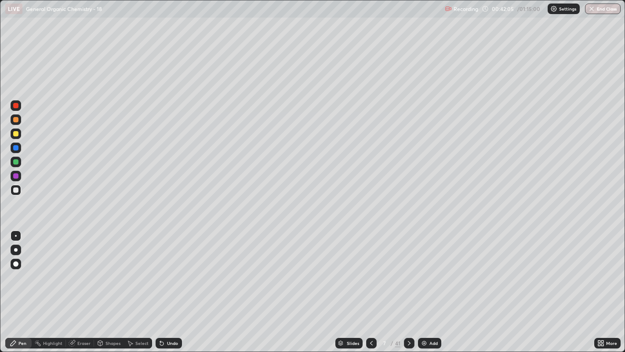
click at [107, 269] on div "Shapes" at bounding box center [109, 343] width 30 height 11
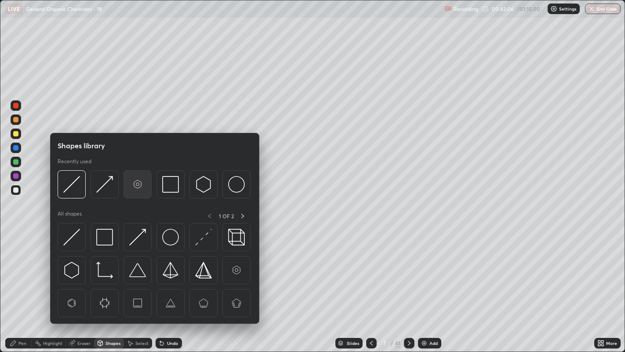
click at [134, 183] on img at bounding box center [137, 184] width 17 height 17
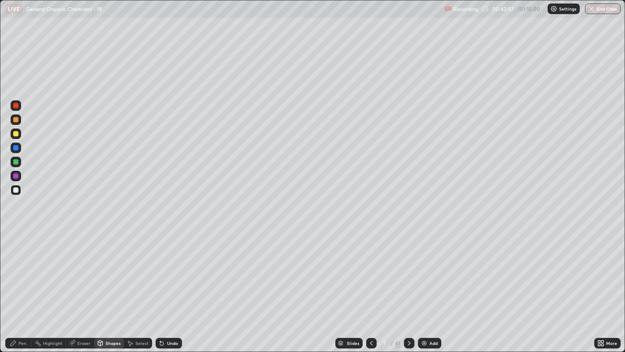
click at [20, 269] on div "Pen" at bounding box center [22, 343] width 8 height 4
click at [132, 269] on div "Select" at bounding box center [138, 343] width 28 height 11
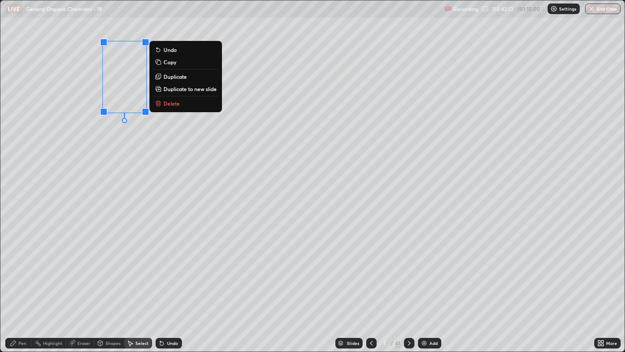
click at [181, 76] on p "Duplicate" at bounding box center [175, 76] width 23 height 7
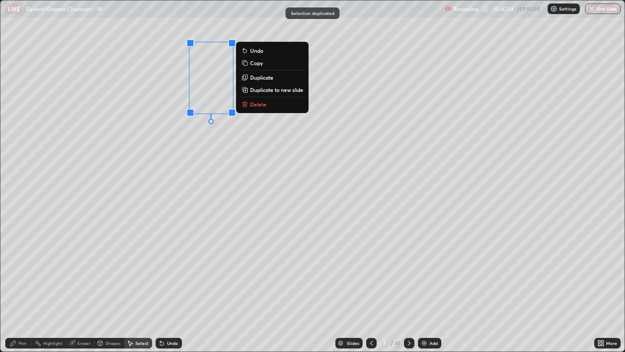
click at [178, 128] on div "0 ° Undo Copy Duplicate Duplicate to new slide Delete" at bounding box center [312, 175] width 625 height 351
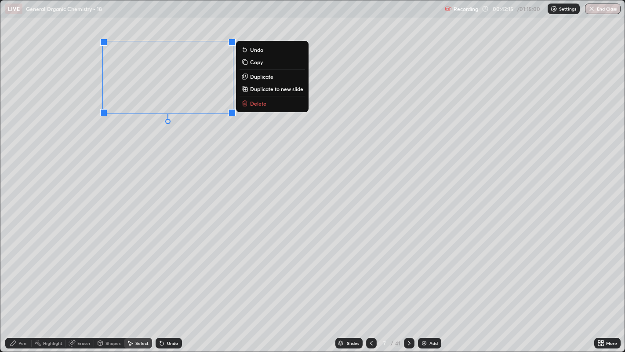
click at [260, 76] on p "Duplicate" at bounding box center [261, 76] width 23 height 7
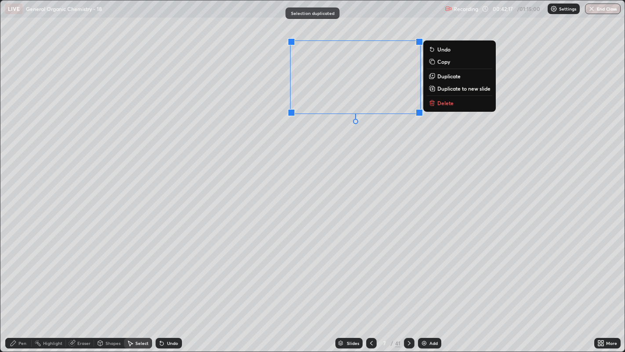
click at [328, 137] on div "0 ° Undo Copy Duplicate Duplicate to new slide Delete" at bounding box center [312, 175] width 625 height 351
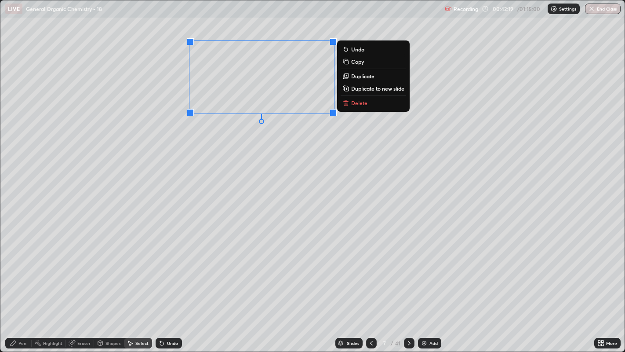
click at [355, 77] on p "Duplicate" at bounding box center [362, 76] width 23 height 7
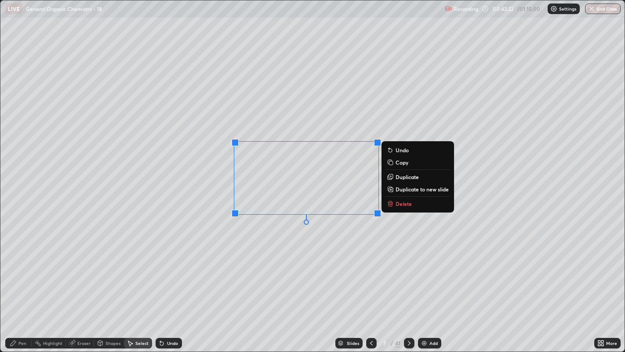
click at [185, 149] on div "0 ° Undo Copy Duplicate Duplicate to new slide Delete" at bounding box center [312, 175] width 625 height 351
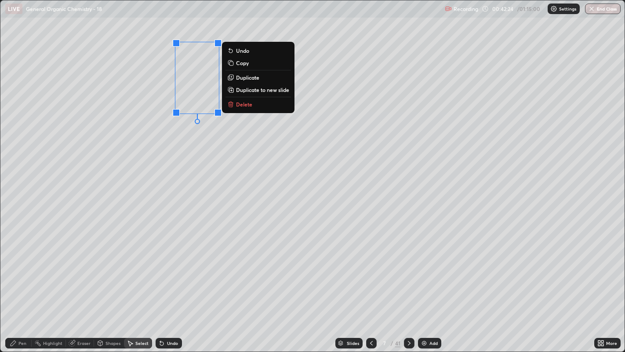
click at [180, 145] on div "0 ° Undo Copy Duplicate Duplicate to new slide Delete" at bounding box center [312, 175] width 625 height 351
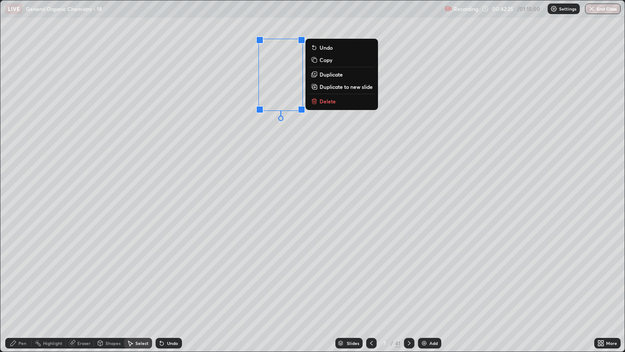
click at [291, 166] on div "0 ° Undo Copy Duplicate Duplicate to new slide Delete" at bounding box center [312, 175] width 625 height 351
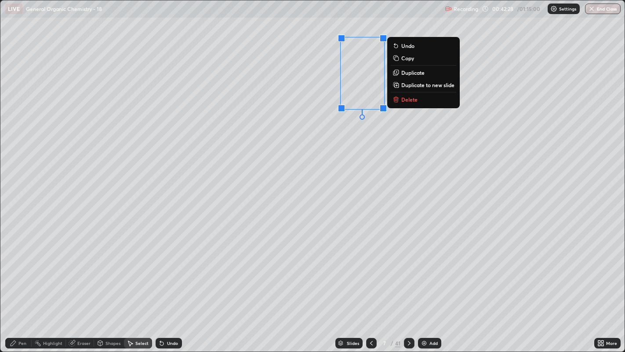
click at [320, 156] on div "0 ° Undo Copy Duplicate Duplicate to new slide Delete" at bounding box center [312, 175] width 625 height 351
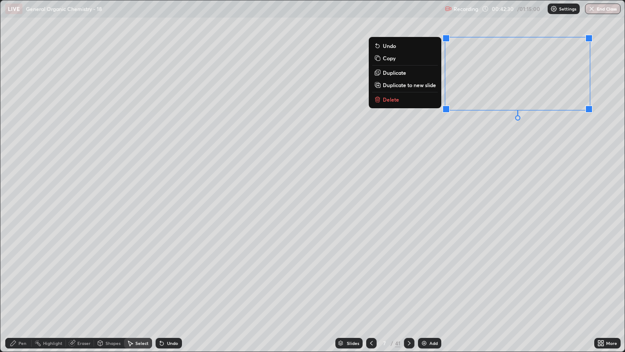
click at [509, 145] on div "0 ° Undo Copy Duplicate Duplicate to new slide Delete" at bounding box center [312, 175] width 625 height 351
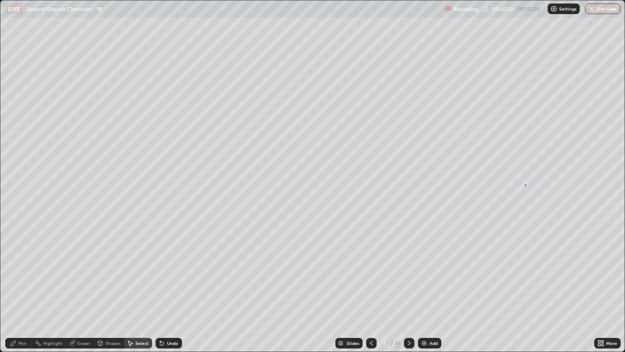
click at [526, 184] on div "0 ° Undo Copy Duplicate Duplicate to new slide Delete" at bounding box center [312, 175] width 625 height 351
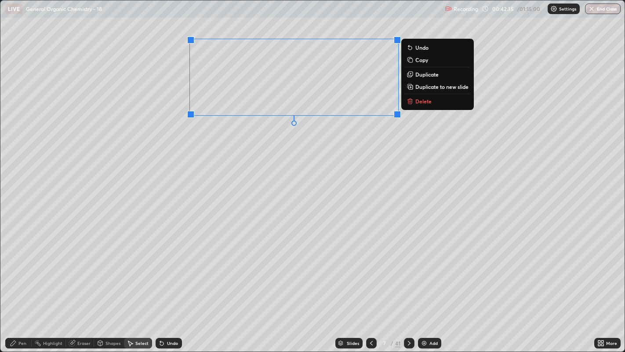
click at [305, 149] on div "0 ° Undo Copy Duplicate Duplicate to new slide Delete" at bounding box center [312, 175] width 625 height 351
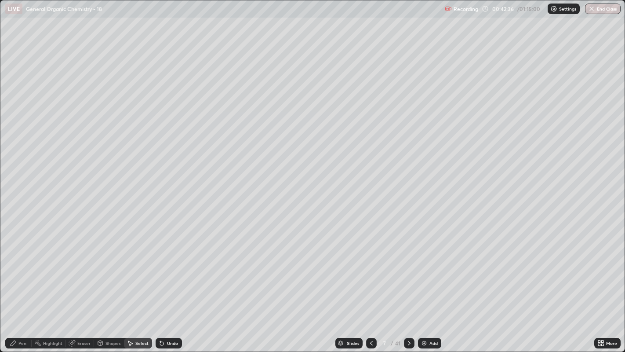
click at [19, 269] on div "Pen" at bounding box center [18, 343] width 26 height 11
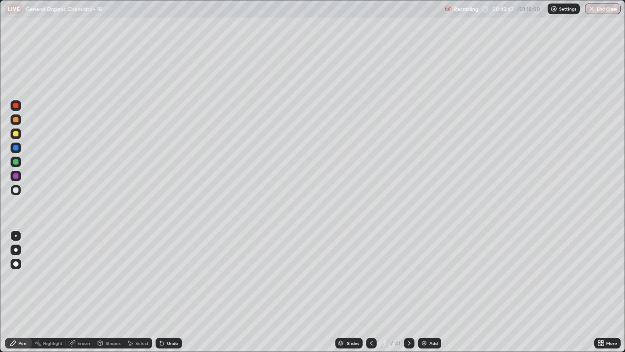
click at [172, 269] on div "Undo" at bounding box center [172, 343] width 11 height 4
click at [168, 269] on div "Undo" at bounding box center [169, 343] width 26 height 11
click at [132, 269] on icon at bounding box center [130, 343] width 7 height 7
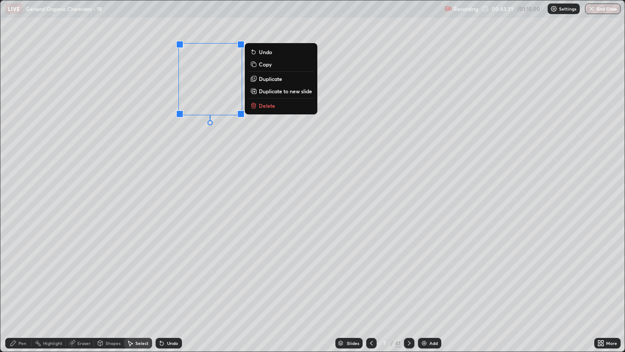
click at [197, 153] on div "0 ° Undo Copy Duplicate Duplicate to new slide Delete" at bounding box center [312, 175] width 625 height 351
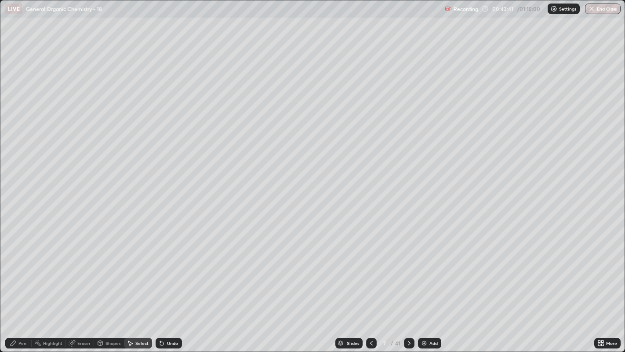
click at [22, 269] on div "Pen" at bounding box center [22, 343] width 8 height 4
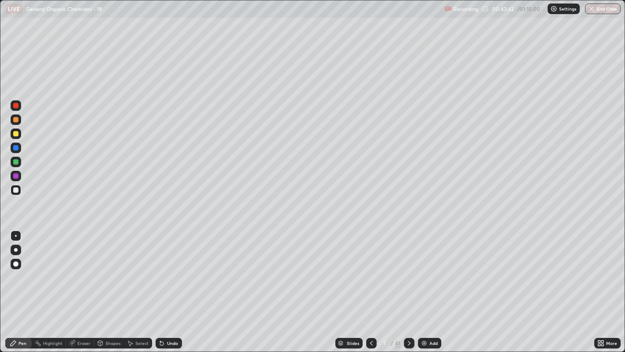
click at [15, 249] on div at bounding box center [16, 250] width 4 height 4
click at [16, 134] on div at bounding box center [15, 133] width 5 height 5
click at [16, 249] on div at bounding box center [16, 250] width 4 height 4
click at [139, 269] on div "Select" at bounding box center [141, 343] width 13 height 4
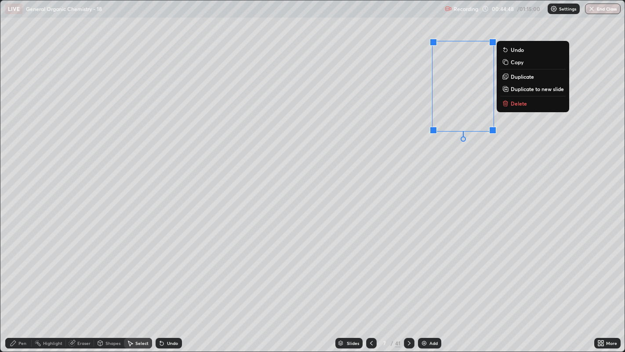
click at [463, 153] on div "0 ° Undo Copy Duplicate Duplicate to new slide Delete" at bounding box center [312, 175] width 625 height 351
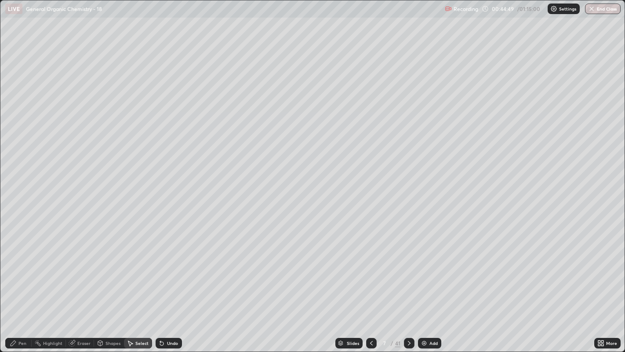
click at [18, 269] on div "Pen" at bounding box center [18, 343] width 26 height 11
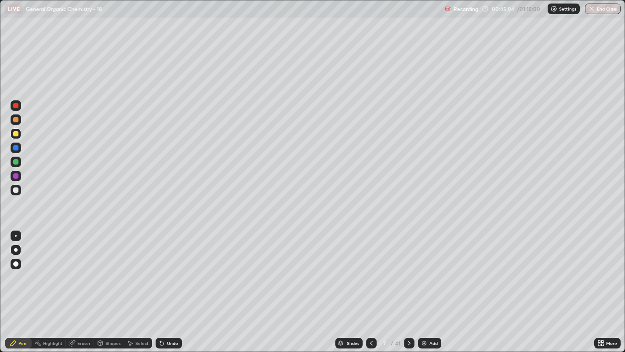
click at [15, 235] on div at bounding box center [16, 236] width 2 height 2
click at [162, 269] on icon at bounding box center [162, 344] width 4 height 4
click at [163, 269] on div "Undo" at bounding box center [169, 343] width 26 height 11
click at [109, 269] on div "Shapes" at bounding box center [113, 343] width 15 height 4
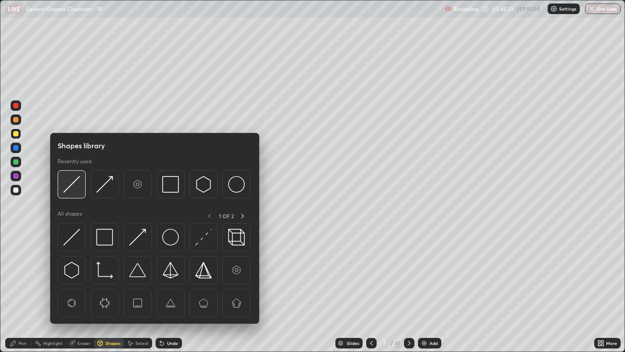
click at [73, 182] on img at bounding box center [71, 184] width 17 height 17
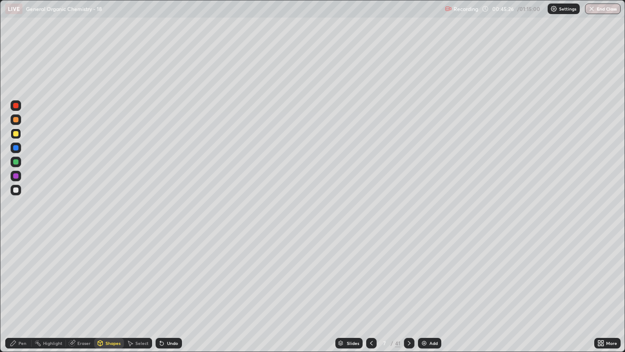
click at [23, 269] on div "Pen" at bounding box center [22, 343] width 8 height 4
click at [21, 193] on div at bounding box center [16, 190] width 11 height 14
click at [16, 249] on div at bounding box center [16, 250] width 4 height 4
click at [20, 230] on div at bounding box center [16, 236] width 11 height 14
click at [159, 269] on div "Undo" at bounding box center [169, 343] width 26 height 11
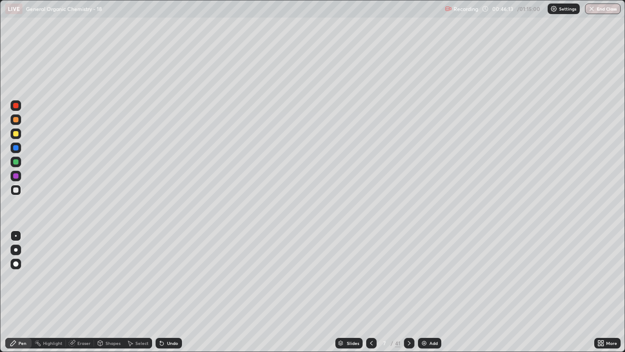
click at [55, 269] on div "Highlight" at bounding box center [52, 343] width 19 height 4
click at [26, 269] on div "Pen" at bounding box center [18, 343] width 26 height 11
click at [423, 269] on div "Add" at bounding box center [429, 343] width 23 height 11
click at [16, 190] on div at bounding box center [15, 189] width 5 height 5
click at [120, 269] on div "Shapes" at bounding box center [109, 343] width 30 height 11
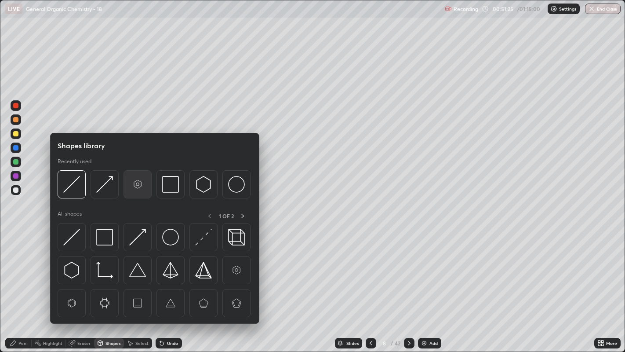
click at [131, 182] on img at bounding box center [137, 184] width 17 height 17
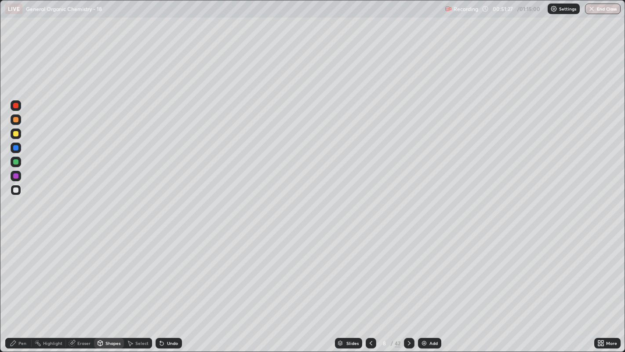
click at [20, 269] on div "Pen" at bounding box center [18, 343] width 26 height 11
click at [132, 269] on icon at bounding box center [130, 343] width 7 height 7
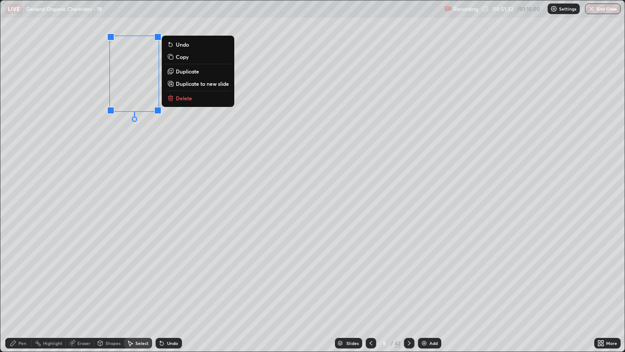
click at [189, 73] on p "Duplicate" at bounding box center [187, 71] width 23 height 7
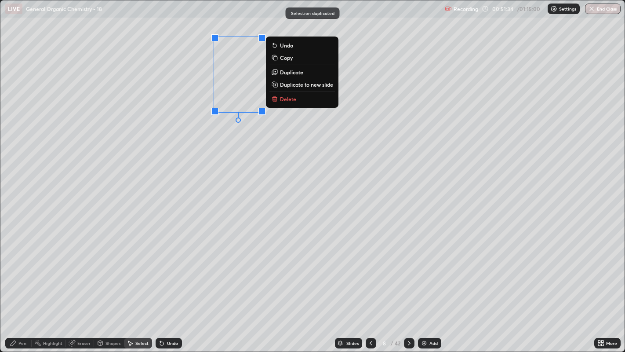
click at [189, 130] on div "0 ° Undo Copy Duplicate Duplicate to new slide Delete" at bounding box center [312, 175] width 625 height 351
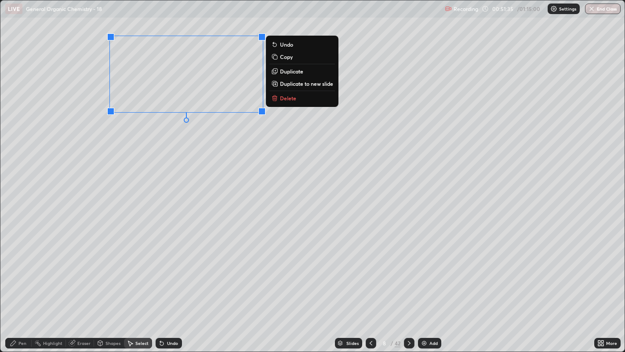
click at [292, 71] on p "Duplicate" at bounding box center [291, 71] width 23 height 7
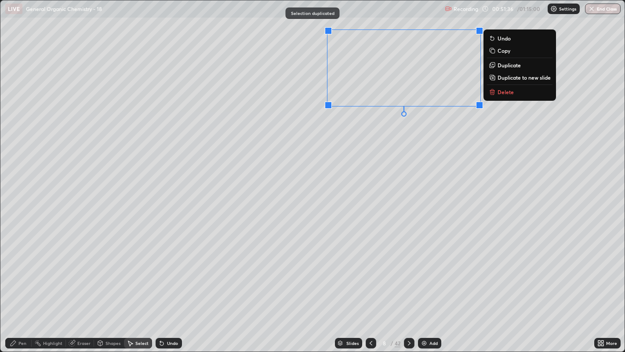
click at [352, 135] on div "0 ° Undo Copy Duplicate Duplicate to new slide Delete" at bounding box center [312, 175] width 625 height 351
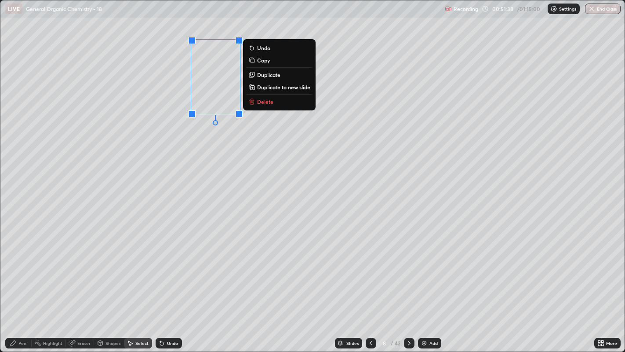
click at [201, 143] on div "0 ° Undo Copy Duplicate Duplicate to new slide Delete" at bounding box center [312, 175] width 625 height 351
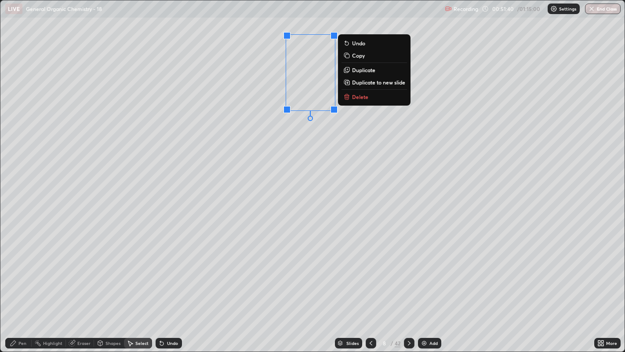
click at [294, 135] on div "0 ° Undo Copy Duplicate Duplicate to new slide Delete" at bounding box center [312, 175] width 625 height 351
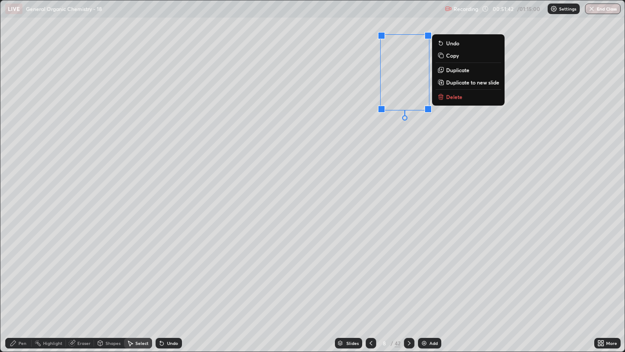
click at [369, 150] on div "0 ° Undo Copy Duplicate Duplicate to new slide Delete" at bounding box center [312, 175] width 625 height 351
click at [400, 144] on div "0 ° Undo Copy Duplicate Duplicate to new slide Delete" at bounding box center [312, 175] width 625 height 351
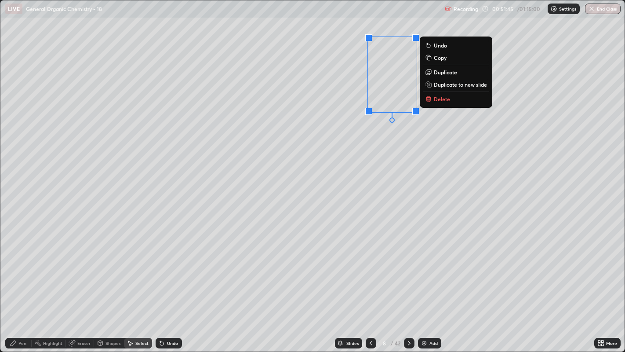
click at [442, 75] on p "Duplicate" at bounding box center [445, 72] width 23 height 7
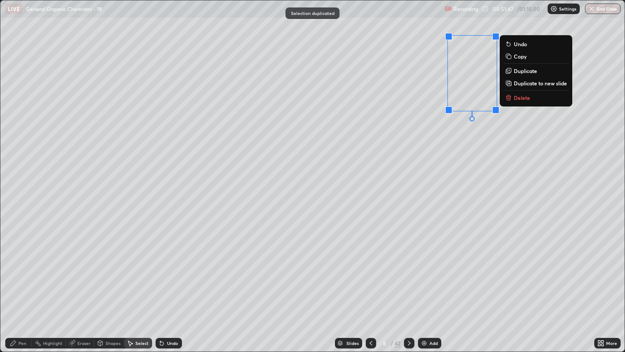
click at [424, 143] on div "0 ° Undo Copy Duplicate Duplicate to new slide Delete" at bounding box center [312, 175] width 625 height 351
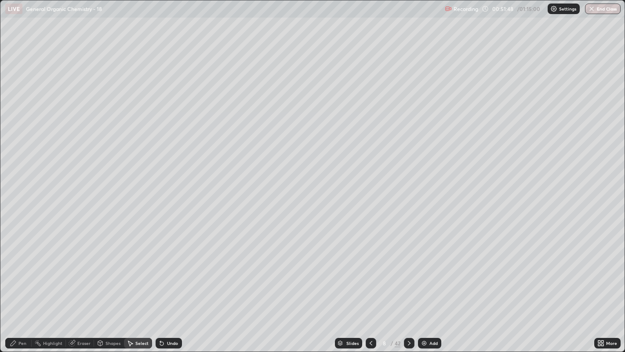
click at [15, 269] on div "Pen" at bounding box center [18, 343] width 26 height 11
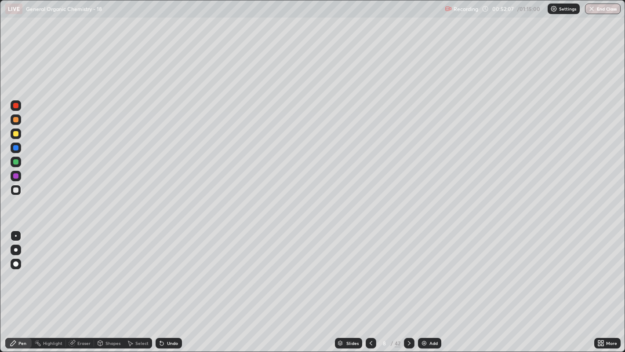
click at [135, 269] on div "Select" at bounding box center [141, 343] width 13 height 4
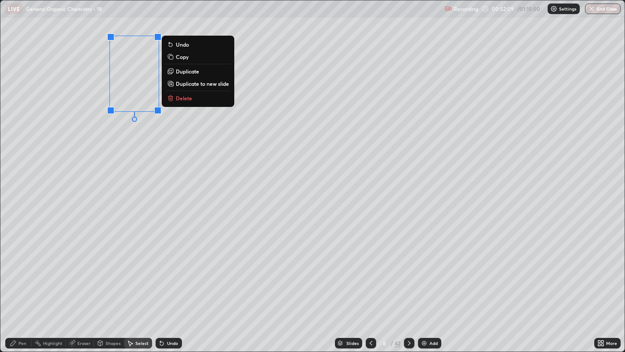
click at [183, 72] on p "Duplicate" at bounding box center [187, 71] width 23 height 7
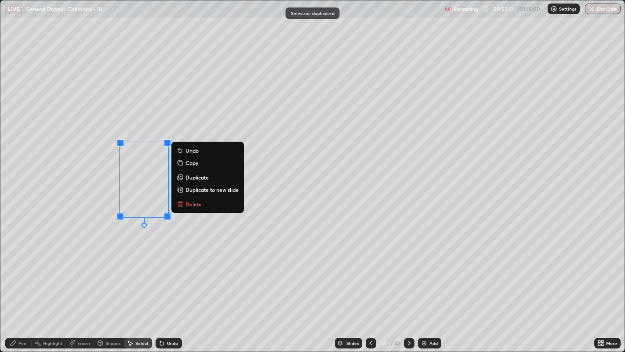
click at [106, 233] on div "0 ° Undo Copy Duplicate Duplicate to new slide Delete" at bounding box center [312, 175] width 625 height 351
click at [196, 176] on p "Duplicate" at bounding box center [197, 177] width 23 height 7
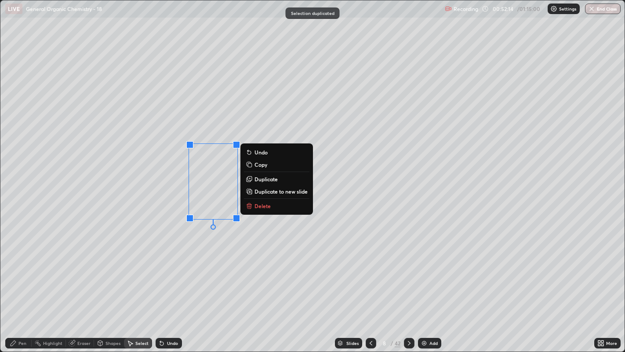
click at [172, 235] on div "0 ° Undo Copy Duplicate Duplicate to new slide Delete" at bounding box center [312, 175] width 625 height 351
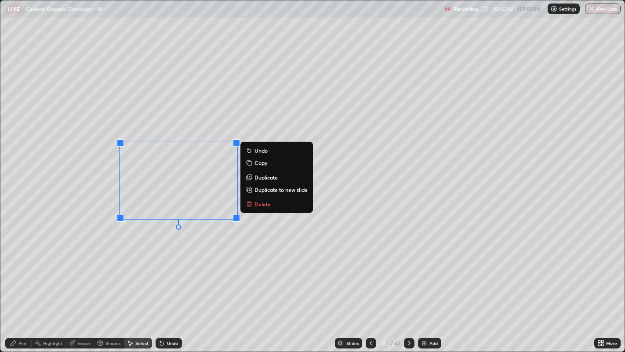
click at [257, 178] on p "Duplicate" at bounding box center [266, 177] width 23 height 7
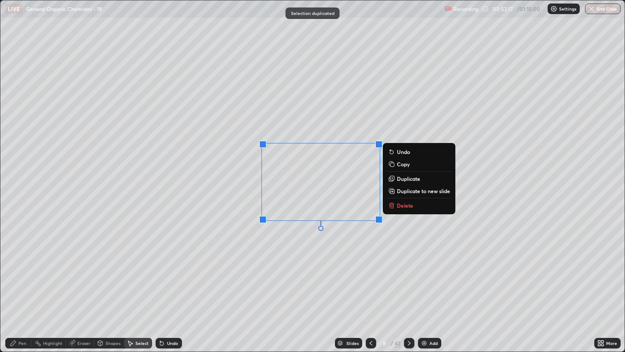
click at [305, 246] on div "0 ° Undo Copy Duplicate Duplicate to new slide Delete" at bounding box center [312, 175] width 625 height 351
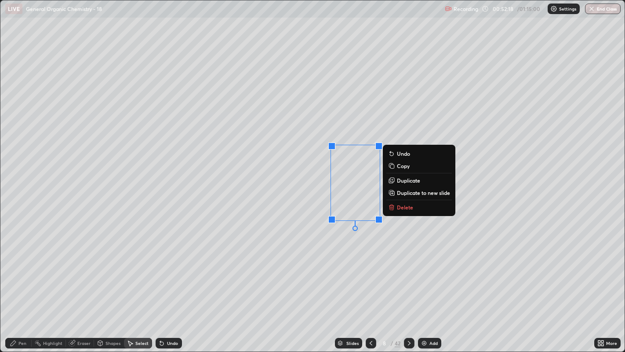
click at [408, 179] on p "Duplicate" at bounding box center [408, 180] width 23 height 7
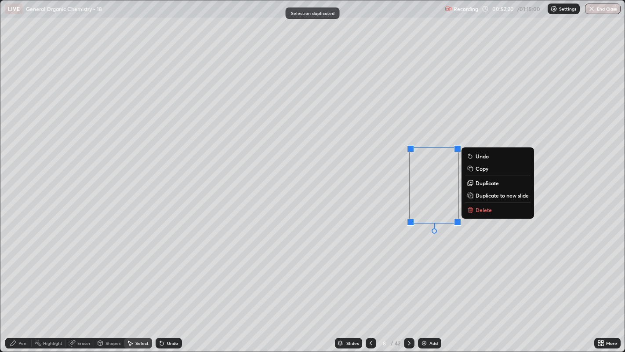
click at [402, 252] on div "0 ° Undo Copy Duplicate Duplicate to new slide Delete" at bounding box center [312, 175] width 625 height 351
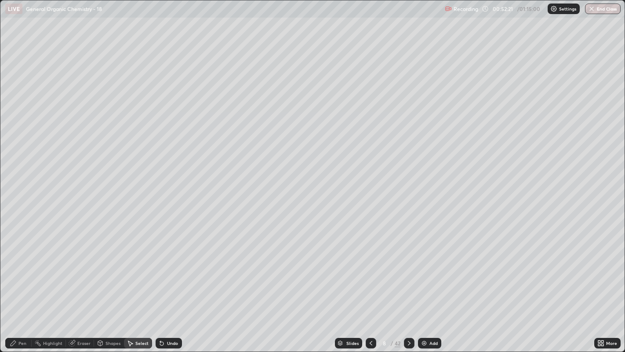
click at [19, 269] on div "Pen" at bounding box center [22, 343] width 8 height 4
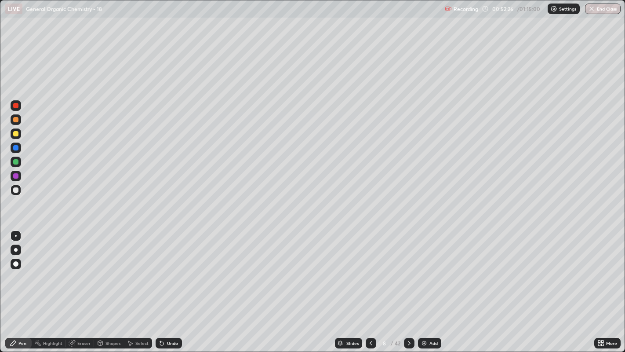
click at [173, 269] on div "Undo" at bounding box center [169, 343] width 26 height 11
click at [83, 269] on div "Eraser" at bounding box center [83, 343] width 13 height 4
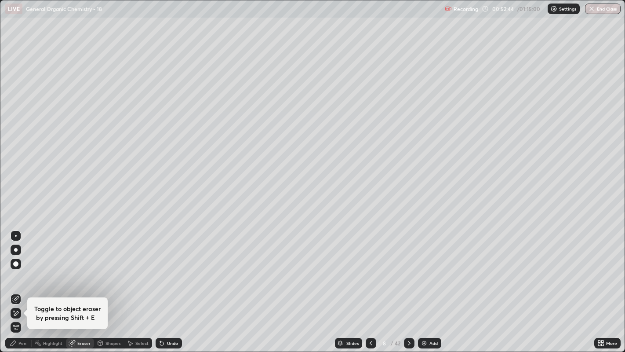
click at [10, 269] on icon at bounding box center [13, 343] width 7 height 7
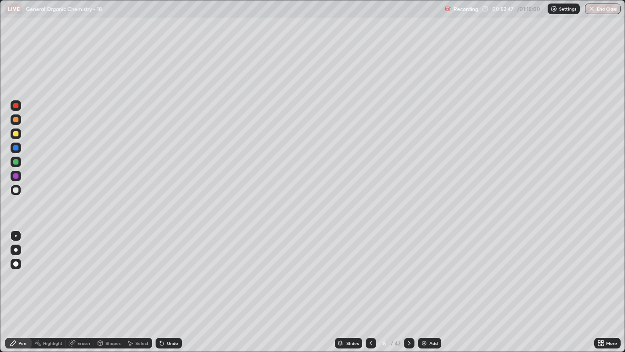
click at [169, 269] on div "Undo" at bounding box center [169, 343] width 26 height 11
click at [167, 269] on div "Undo" at bounding box center [172, 343] width 11 height 4
click at [15, 133] on div at bounding box center [15, 133] width 5 height 5
click at [20, 253] on div at bounding box center [16, 250] width 11 height 11
click at [16, 230] on div at bounding box center [16, 235] width 11 height 11
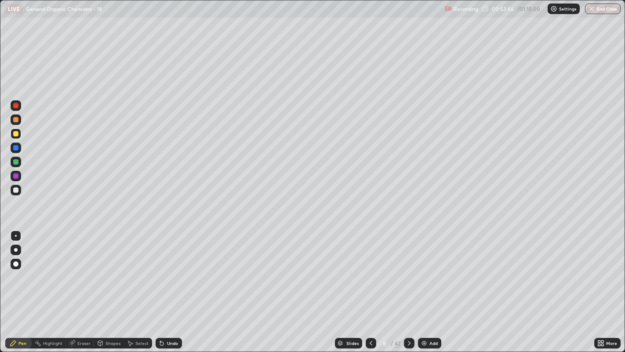
click at [15, 249] on div at bounding box center [16, 250] width 4 height 4
click at [12, 241] on div at bounding box center [16, 235] width 11 height 11
click at [135, 269] on div "Select" at bounding box center [138, 343] width 28 height 11
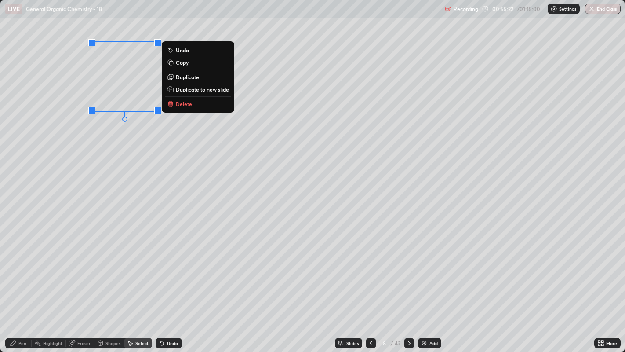
click at [102, 138] on div "0 ° Undo Copy Duplicate Duplicate to new slide Delete" at bounding box center [312, 175] width 625 height 351
click at [113, 145] on div "0 ° Undo Copy Duplicate Duplicate to new slide Delete" at bounding box center [312, 175] width 625 height 351
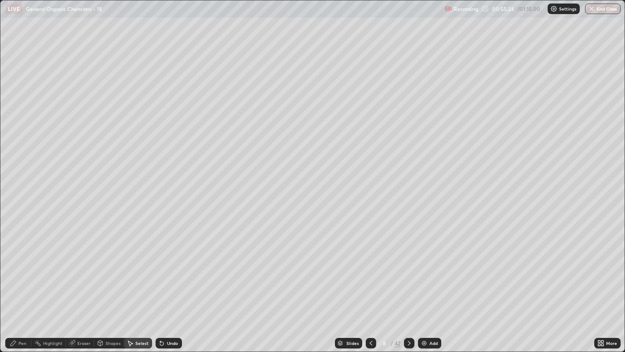
click at [17, 269] on div "Pen" at bounding box center [18, 343] width 26 height 11
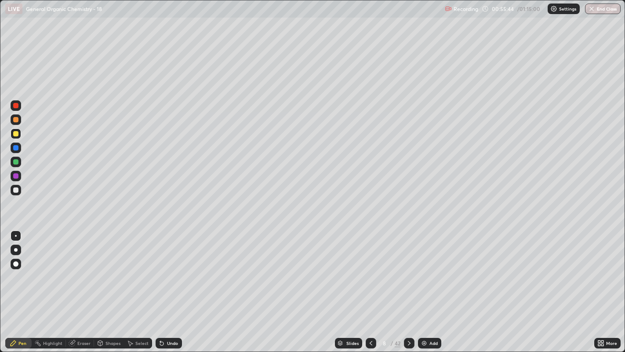
click at [18, 247] on div at bounding box center [16, 250] width 11 height 11
click at [16, 190] on div at bounding box center [15, 189] width 5 height 5
click at [15, 236] on div at bounding box center [16, 236] width 2 height 2
click at [438, 269] on div "Add" at bounding box center [429, 343] width 23 height 11
click at [127, 269] on div "Select" at bounding box center [138, 343] width 28 height 11
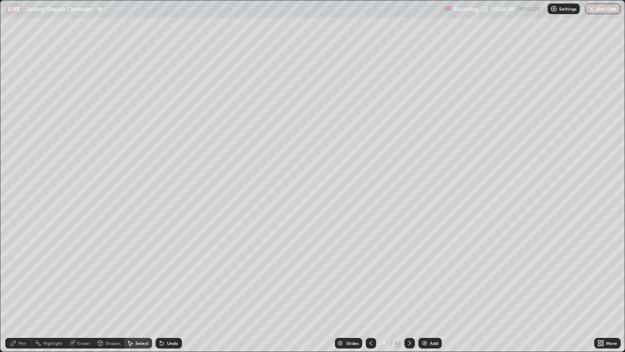
click at [108, 269] on div "Shapes" at bounding box center [113, 343] width 15 height 4
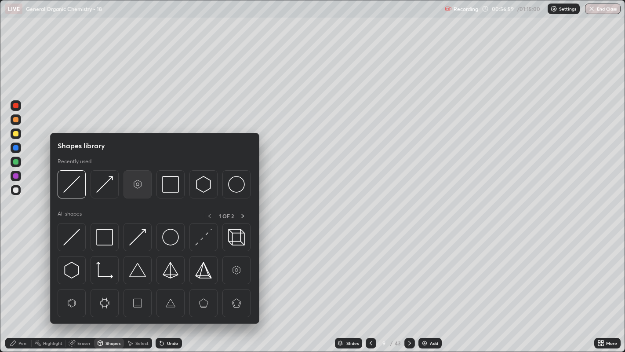
click at [135, 185] on img at bounding box center [137, 184] width 17 height 17
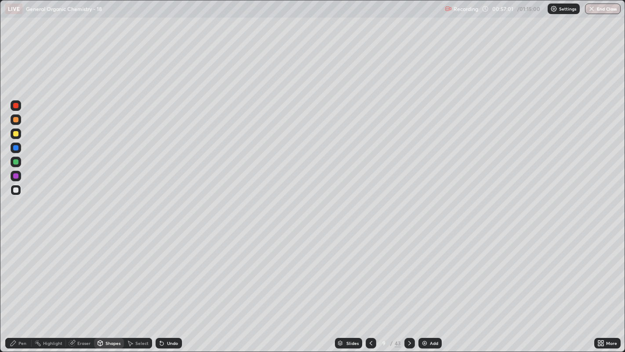
click at [19, 269] on div "Pen" at bounding box center [22, 343] width 8 height 4
click at [146, 269] on div "Select" at bounding box center [141, 343] width 13 height 4
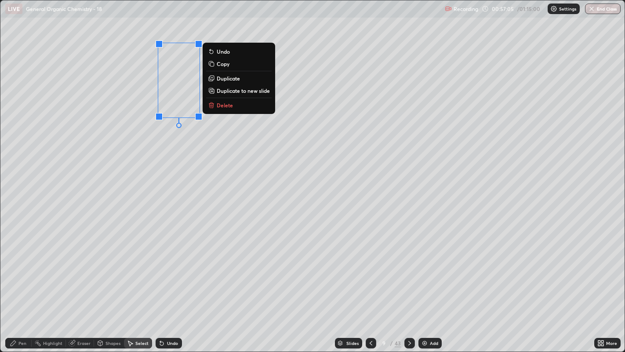
click at [234, 80] on p "Duplicate" at bounding box center [228, 78] width 23 height 7
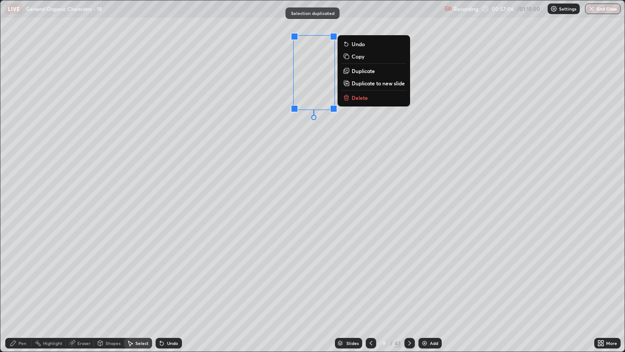
click at [298, 128] on div "0 ° Undo Copy Duplicate Duplicate to new slide Delete" at bounding box center [312, 175] width 625 height 351
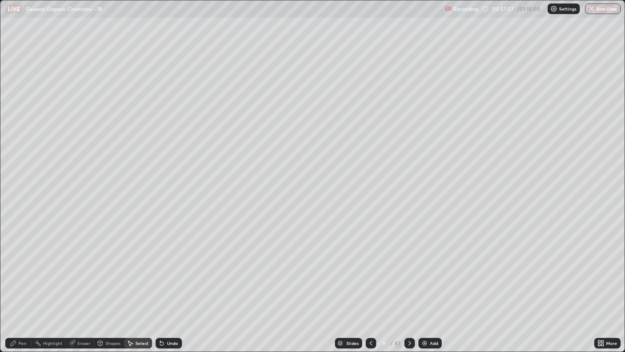
click at [12, 269] on icon at bounding box center [13, 342] width 5 height 5
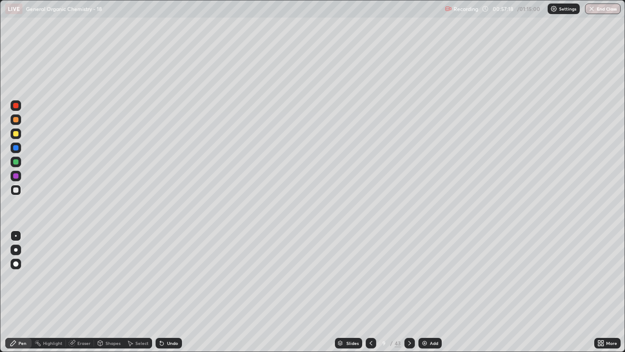
click at [164, 269] on icon at bounding box center [161, 343] width 7 height 7
click at [161, 269] on icon at bounding box center [162, 344] width 4 height 4
click at [137, 269] on div "Select" at bounding box center [141, 343] width 13 height 4
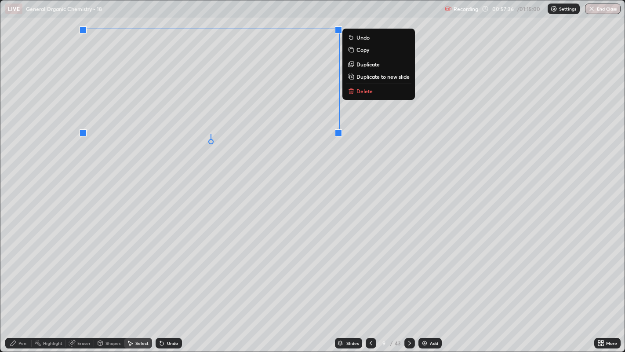
click at [286, 165] on div "0 ° Undo Copy Duplicate Duplicate to new slide Delete" at bounding box center [312, 175] width 625 height 351
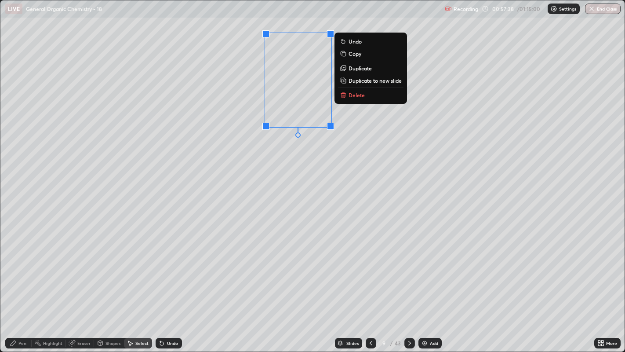
click at [298, 150] on div "0 ° Undo Copy Duplicate Duplicate to new slide Delete" at bounding box center [312, 175] width 625 height 351
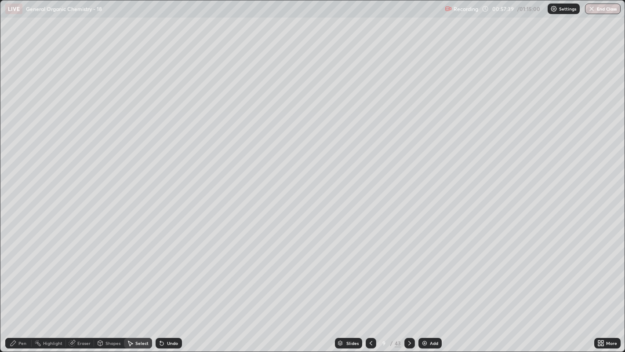
click at [18, 269] on div "Pen" at bounding box center [22, 343] width 8 height 4
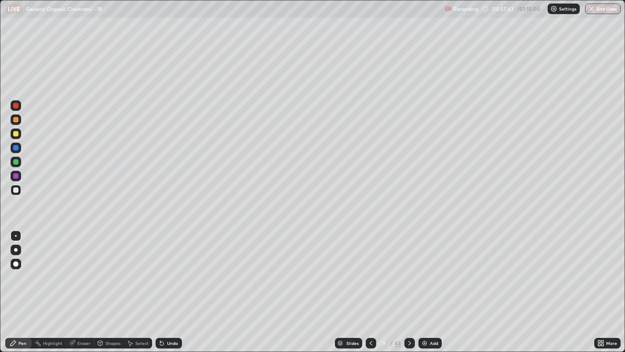
click at [109, 269] on div "Shapes" at bounding box center [113, 343] width 15 height 4
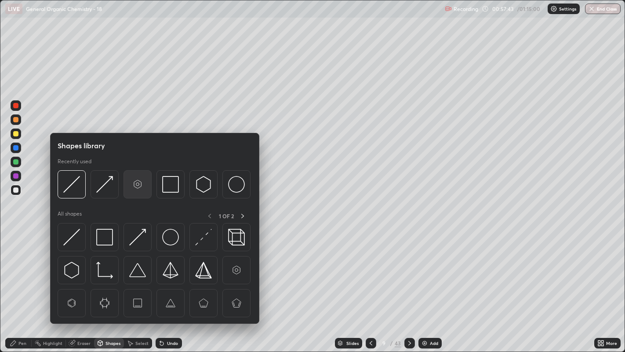
click at [134, 182] on img at bounding box center [137, 184] width 17 height 17
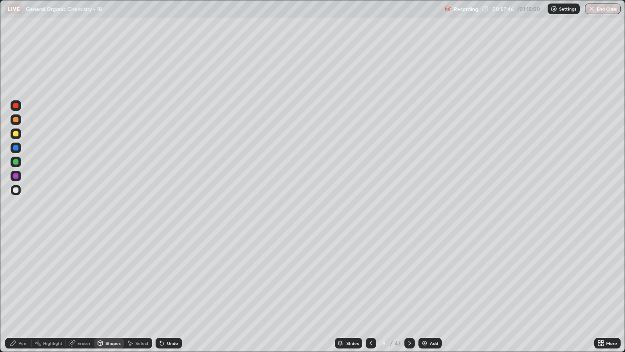
click at [22, 269] on div "Pen" at bounding box center [22, 343] width 8 height 4
click at [141, 269] on div "Select" at bounding box center [138, 343] width 28 height 11
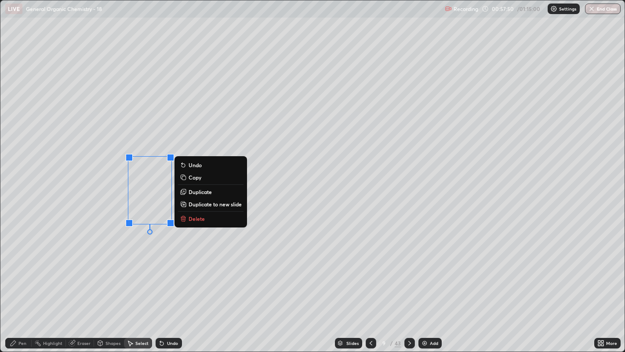
click at [202, 190] on p "Duplicate" at bounding box center [200, 191] width 23 height 7
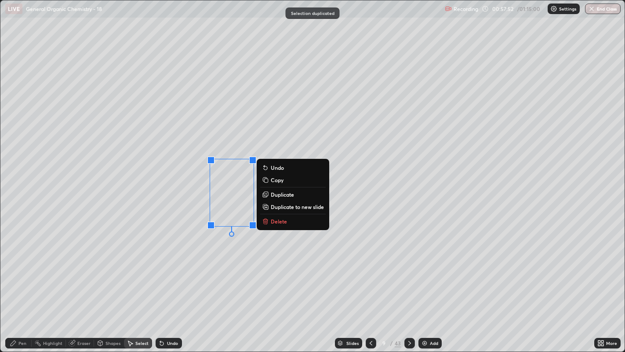
click at [194, 246] on div "0 ° Undo Copy Duplicate Duplicate to new slide Delete" at bounding box center [312, 175] width 625 height 351
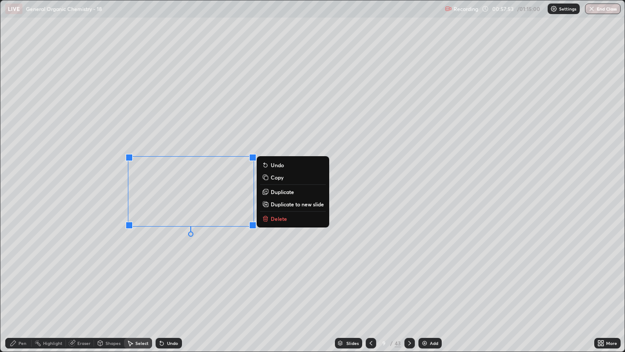
click at [275, 189] on p "Duplicate" at bounding box center [282, 191] width 23 height 7
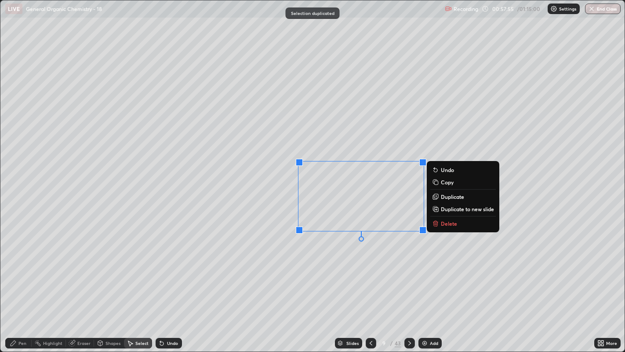
click at [361, 257] on div "0 ° Undo Copy Duplicate Duplicate to new slide Delete" at bounding box center [312, 175] width 625 height 351
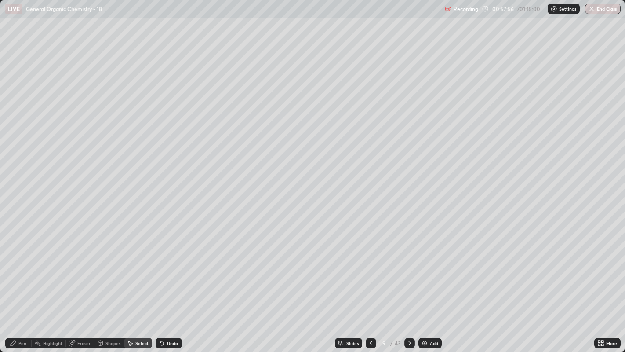
click at [23, 269] on div "Pen" at bounding box center [18, 343] width 26 height 11
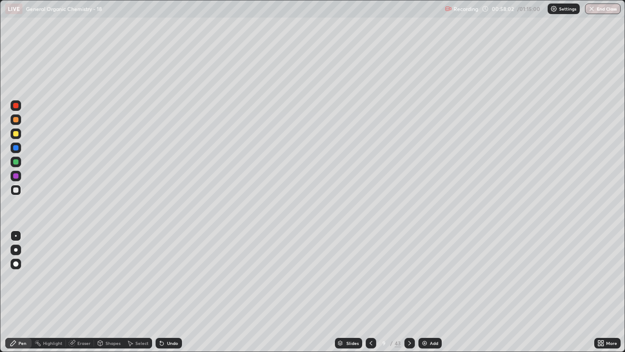
click at [21, 135] on div at bounding box center [16, 133] width 11 height 11
click at [16, 249] on div at bounding box center [16, 250] width 4 height 4
click at [15, 235] on div at bounding box center [16, 236] width 2 height 2
click at [16, 186] on div at bounding box center [16, 190] width 11 height 11
click at [15, 132] on div at bounding box center [15, 133] width 5 height 5
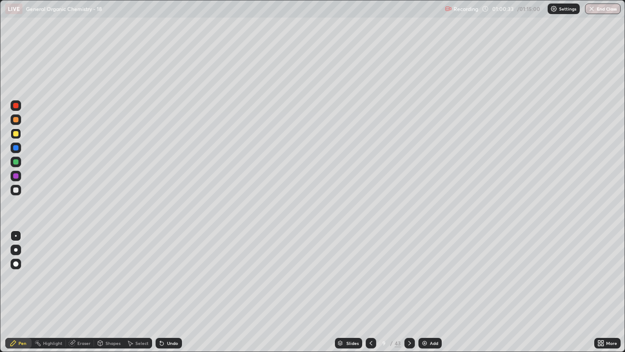
click at [15, 255] on div at bounding box center [16, 250] width 11 height 11
click at [15, 235] on div at bounding box center [16, 236] width 2 height 2
click at [15, 250] on div at bounding box center [16, 250] width 4 height 4
click at [168, 269] on div "Undo" at bounding box center [169, 343] width 26 height 11
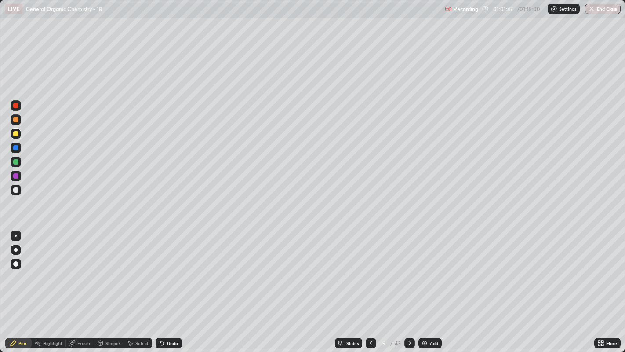
click at [170, 269] on div "Undo" at bounding box center [169, 343] width 26 height 11
click at [15, 235] on div at bounding box center [16, 236] width 2 height 2
click at [17, 248] on div at bounding box center [16, 250] width 4 height 4
click at [15, 234] on div at bounding box center [16, 235] width 11 height 11
click at [18, 188] on div at bounding box center [15, 189] width 5 height 5
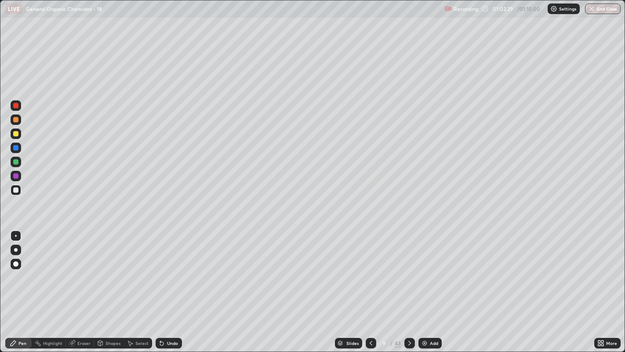
click at [351, 269] on div "Slides" at bounding box center [353, 343] width 12 height 4
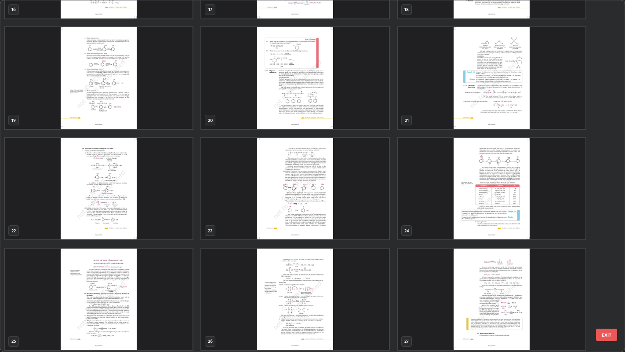
scroll to position [596, 0]
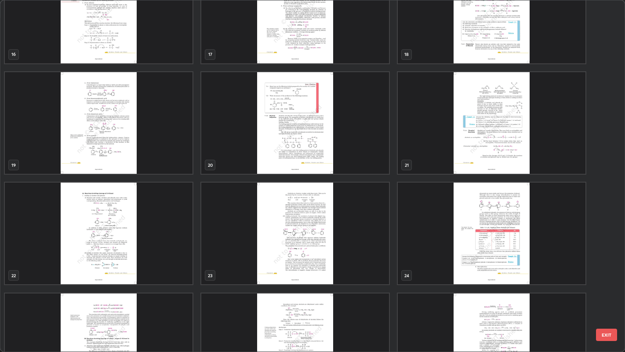
click at [169, 219] on img "grid" at bounding box center [99, 234] width 188 height 102
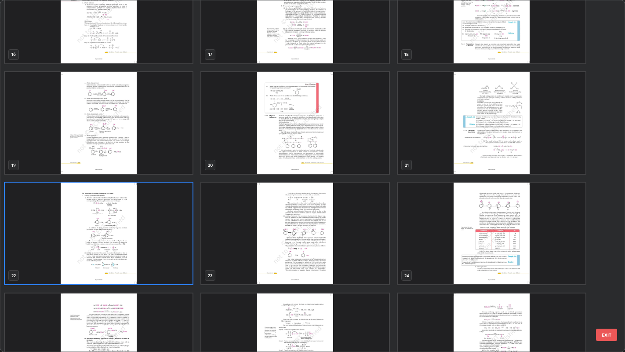
click at [171, 213] on img "grid" at bounding box center [99, 234] width 188 height 102
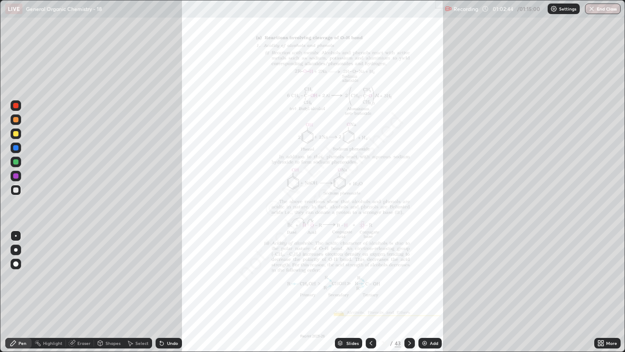
click at [370, 269] on icon at bounding box center [371, 343] width 7 height 7
click at [409, 269] on div at bounding box center [410, 343] width 11 height 11
click at [409, 269] on icon at bounding box center [409, 343] width 7 height 7
click at [370, 269] on icon at bounding box center [371, 343] width 7 height 7
click at [603, 269] on icon at bounding box center [603, 341] width 2 height 2
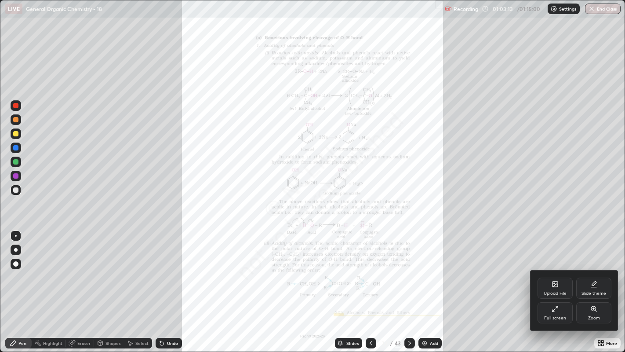
click at [591, 269] on div "Zoom" at bounding box center [594, 312] width 35 height 21
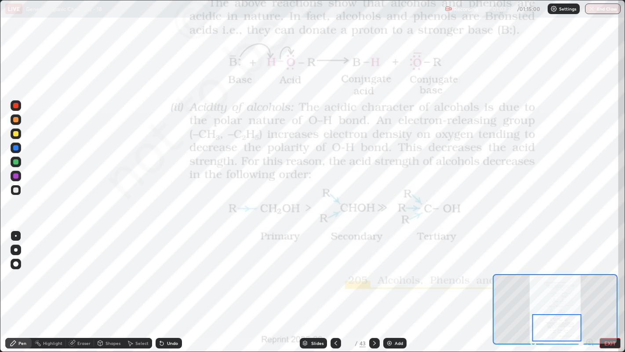
click at [13, 105] on div at bounding box center [15, 105] width 5 height 5
click at [18, 264] on div at bounding box center [16, 264] width 11 height 11
click at [15, 231] on div at bounding box center [16, 235] width 11 height 11
click at [605, 269] on button "EXIT" at bounding box center [610, 343] width 21 height 11
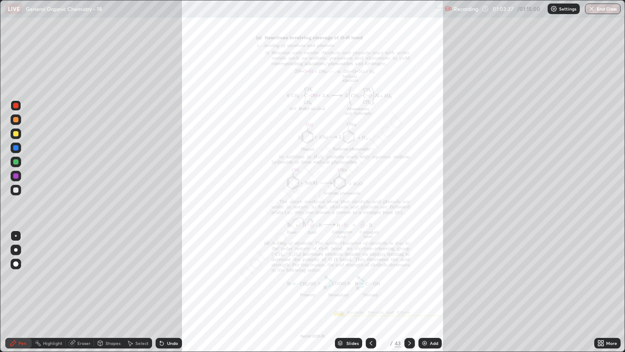
click at [345, 269] on div "Slides" at bounding box center [348, 343] width 27 height 11
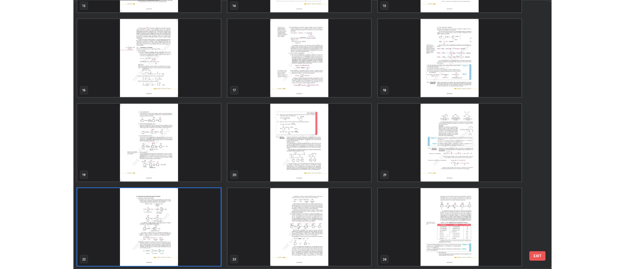
scroll to position [0, 0]
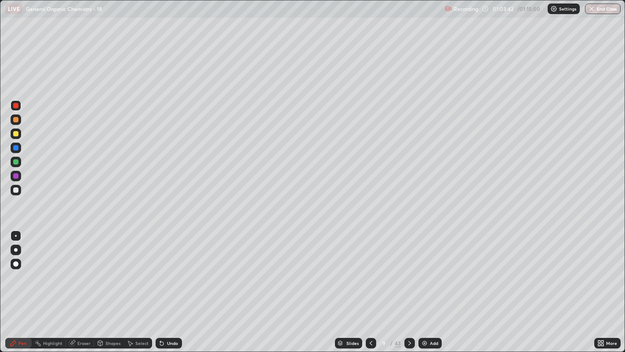
click at [603, 269] on icon at bounding box center [603, 341] width 2 height 2
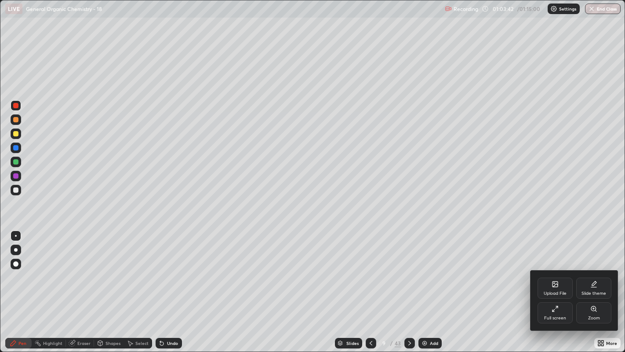
click at [555, 269] on icon at bounding box center [554, 310] width 2 height 2
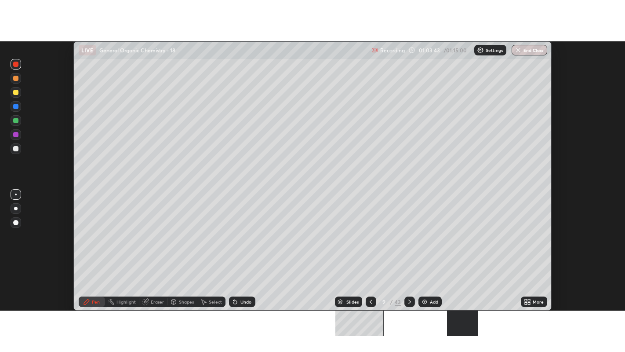
scroll to position [43711, 43355]
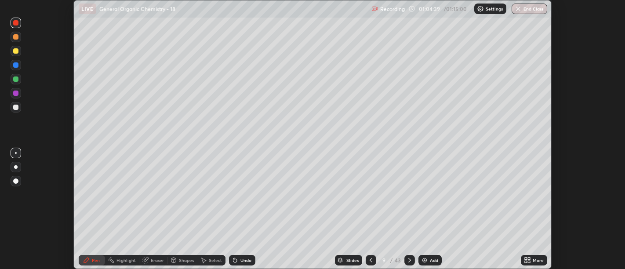
click at [529, 258] on icon at bounding box center [529, 259] width 2 height 2
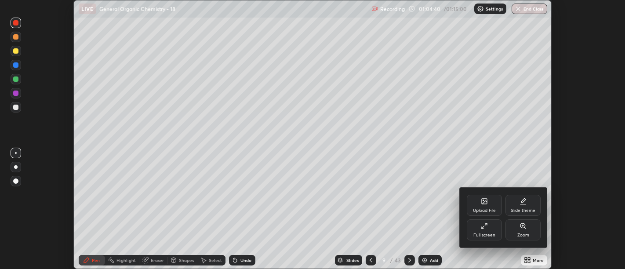
click at [479, 206] on div "Upload File" at bounding box center [484, 205] width 35 height 21
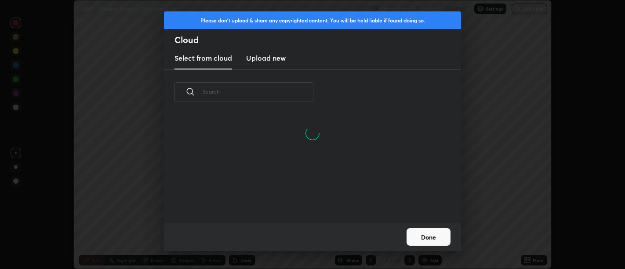
click at [270, 61] on h3 "Upload new" at bounding box center [266, 58] width 40 height 11
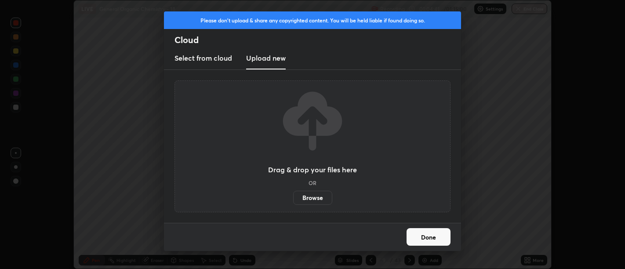
click at [317, 197] on label "Browse" at bounding box center [312, 198] width 39 height 14
click at [293, 197] on input "Browse" at bounding box center [293, 198] width 0 height 14
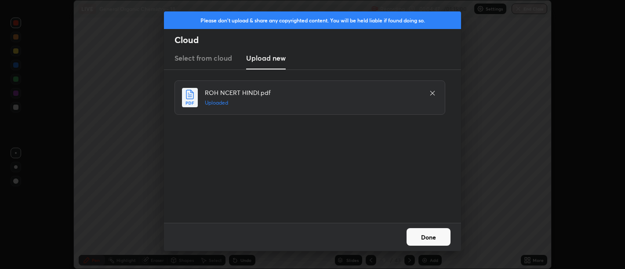
click at [433, 240] on button "Done" at bounding box center [429, 237] width 44 height 18
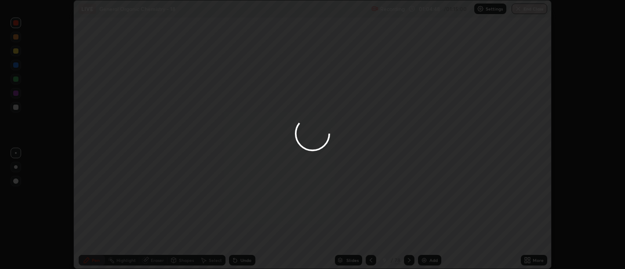
click at [530, 261] on icon at bounding box center [529, 262] width 2 height 2
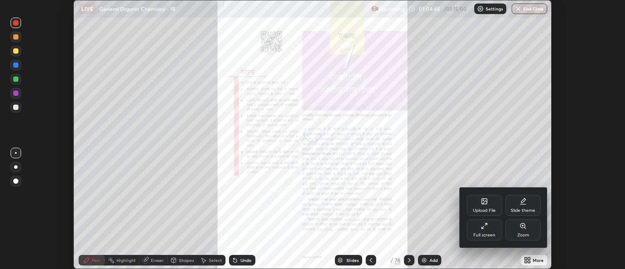
click at [485, 232] on div "Full screen" at bounding box center [484, 229] width 35 height 21
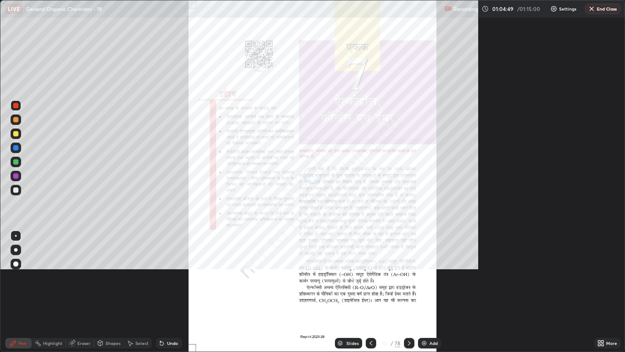
scroll to position [352, 625]
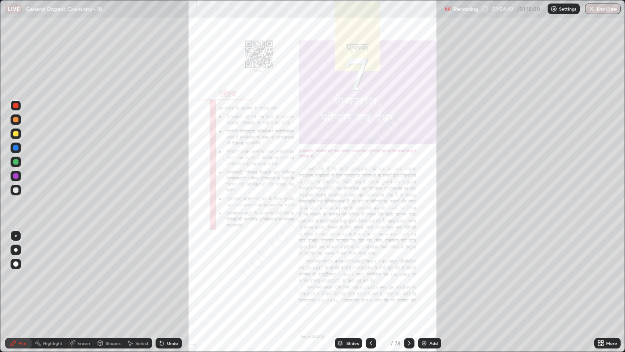
click at [350, 269] on div "Slides" at bounding box center [353, 343] width 12 height 4
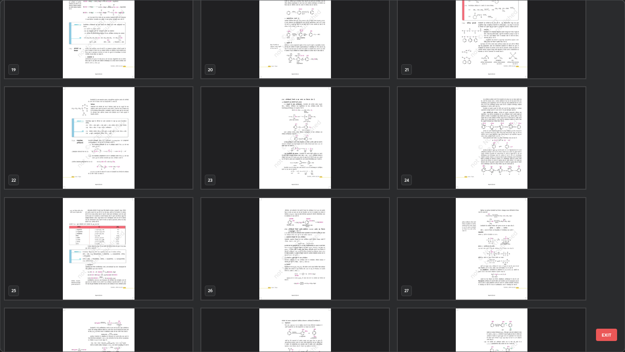
scroll to position [691, 0]
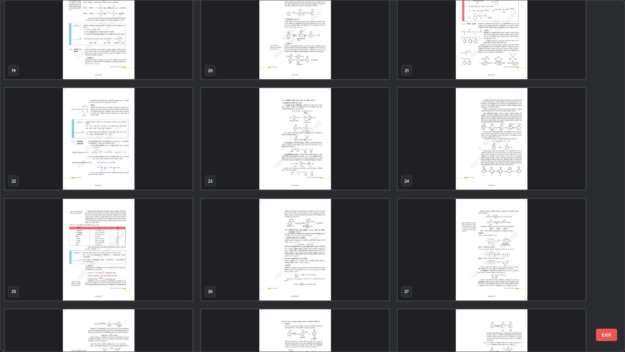
click at [375, 157] on img "grid" at bounding box center [295, 139] width 188 height 102
click at [377, 158] on img "grid" at bounding box center [295, 139] width 188 height 102
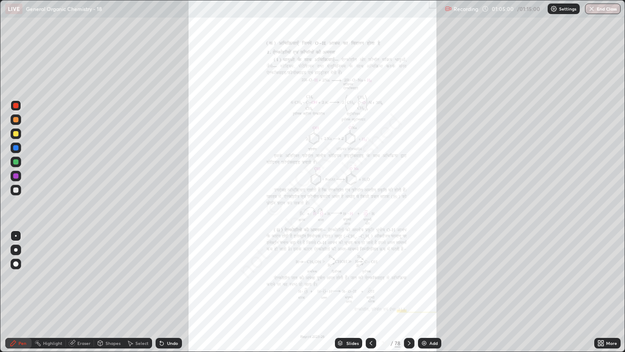
click at [378, 156] on img "grid" at bounding box center [295, 139] width 188 height 102
click at [603, 269] on icon at bounding box center [603, 341] width 2 height 2
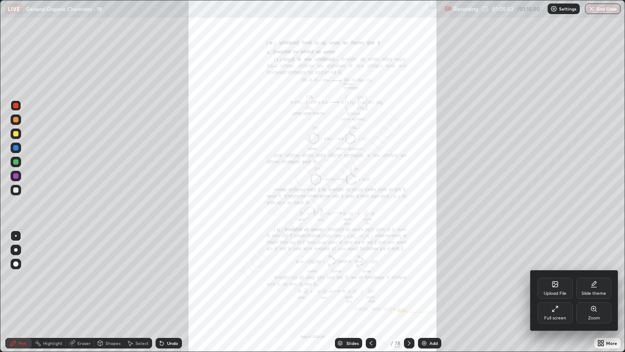
click at [595, 269] on div "Zoom" at bounding box center [594, 318] width 12 height 4
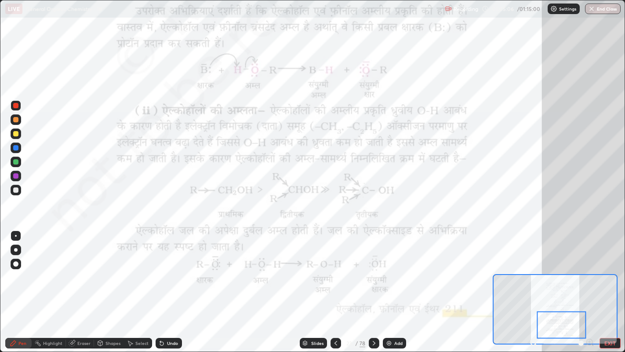
click at [18, 104] on div at bounding box center [15, 105] width 5 height 5
click at [173, 269] on div "Undo" at bounding box center [172, 343] width 11 height 4
click at [175, 269] on div "Undo" at bounding box center [172, 343] width 11 height 4
click at [176, 269] on div "Undo" at bounding box center [169, 343] width 26 height 11
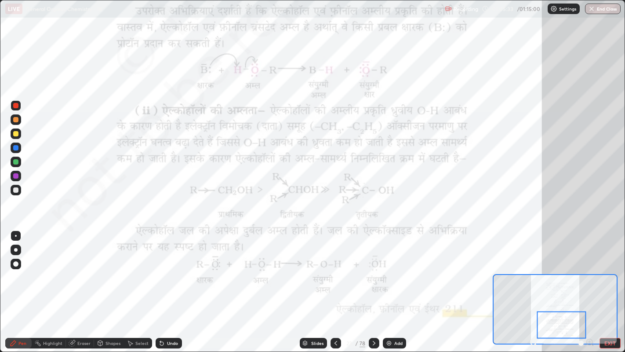
click at [176, 269] on div "Undo" at bounding box center [169, 343] width 26 height 11
click at [194, 269] on div "Slides 23 / 78 Add" at bounding box center [353, 343] width 342 height 18
click at [167, 269] on div "Undo" at bounding box center [169, 343] width 26 height 11
click at [172, 269] on div "Undo" at bounding box center [172, 343] width 11 height 4
click at [168, 269] on div "Undo" at bounding box center [169, 343] width 26 height 11
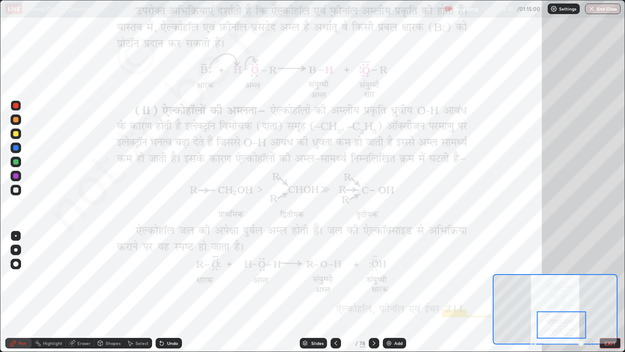
click at [373, 269] on icon at bounding box center [374, 343] width 7 height 7
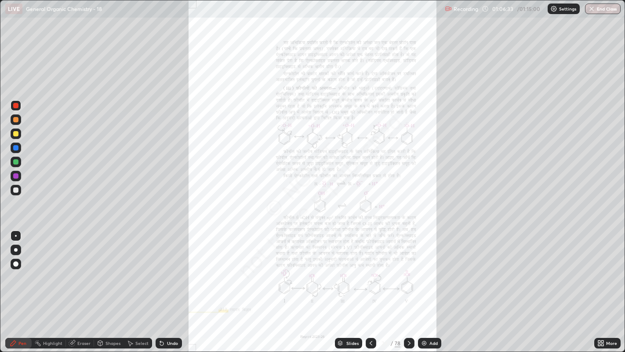
click at [603, 269] on icon at bounding box center [603, 341] width 2 height 2
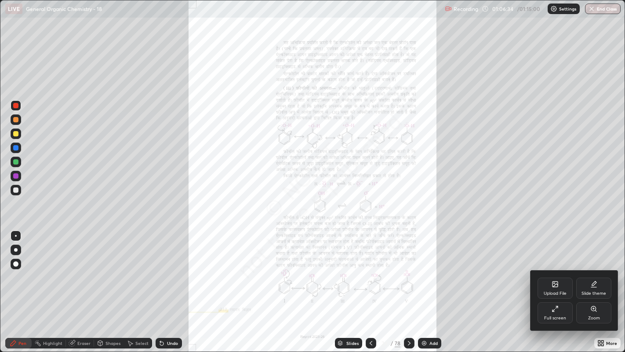
click at [587, 269] on div "Zoom" at bounding box center [594, 312] width 35 height 21
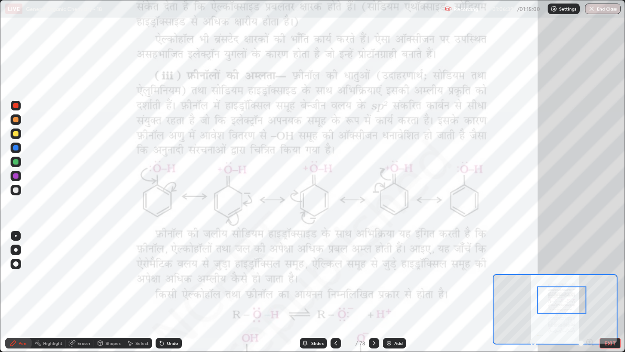
click at [20, 106] on div at bounding box center [16, 105] width 11 height 11
click at [48, 269] on div "Highlight" at bounding box center [52, 343] width 19 height 4
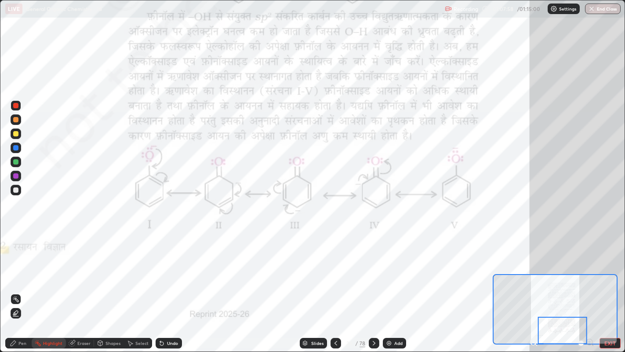
click at [376, 269] on div at bounding box center [374, 343] width 11 height 11
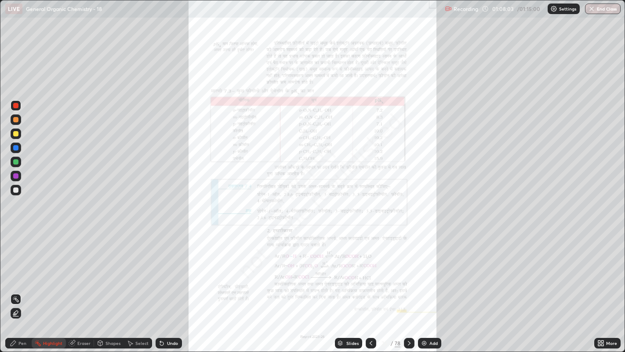
click at [603, 269] on icon at bounding box center [603, 341] width 2 height 2
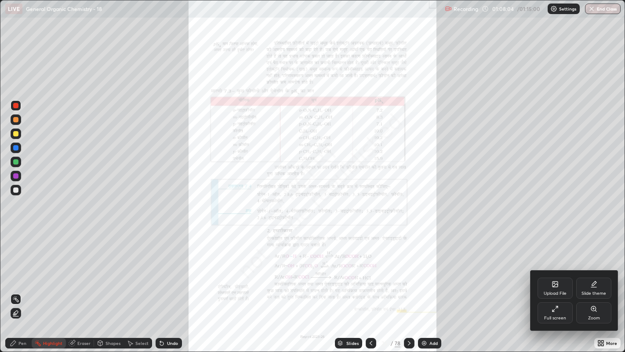
click at [600, 269] on div "Zoom" at bounding box center [594, 312] width 35 height 21
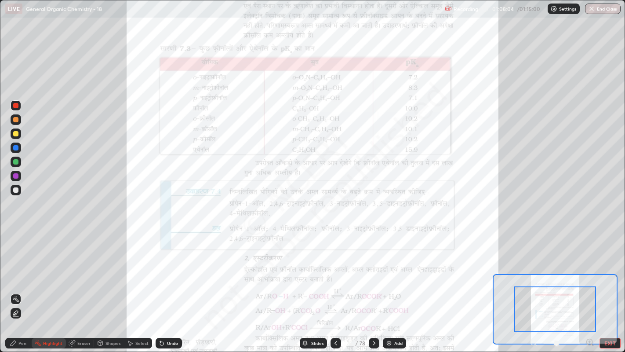
click at [583, 269] on div at bounding box center [562, 343] width 65 height 11
click at [586, 269] on icon at bounding box center [590, 342] width 9 height 9
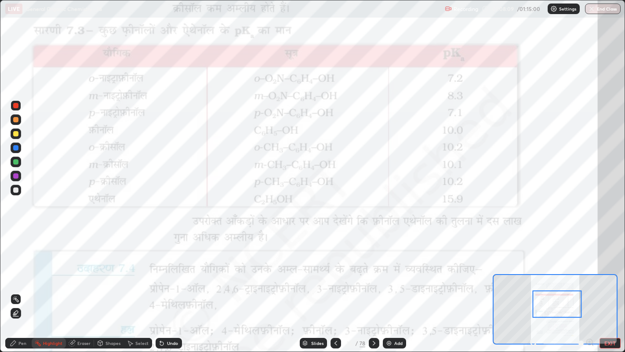
click at [17, 106] on div at bounding box center [15, 105] width 5 height 5
click at [22, 269] on div "Pen" at bounding box center [22, 343] width 8 height 4
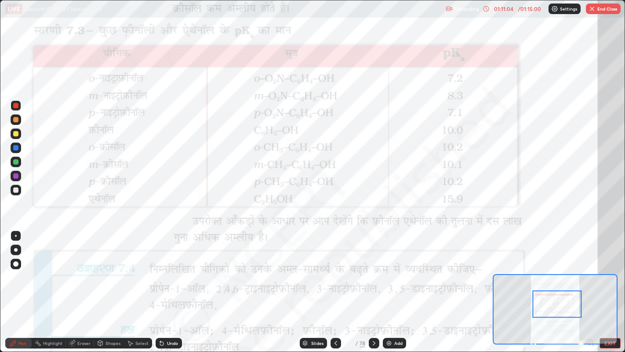
click at [18, 102] on div at bounding box center [16, 105] width 11 height 11
click at [15, 265] on div at bounding box center [15, 263] width 5 height 5
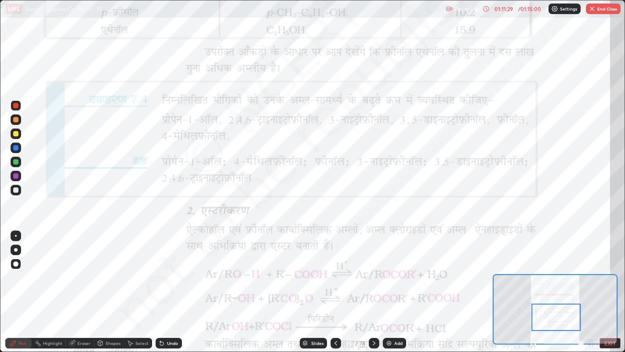
click at [13, 114] on div at bounding box center [16, 119] width 11 height 11
click at [15, 231] on div at bounding box center [16, 235] width 11 height 11
click at [164, 269] on div "Undo" at bounding box center [169, 343] width 26 height 11
click at [15, 107] on div at bounding box center [15, 105] width 5 height 5
click at [81, 269] on div "Eraser" at bounding box center [83, 343] width 13 height 4
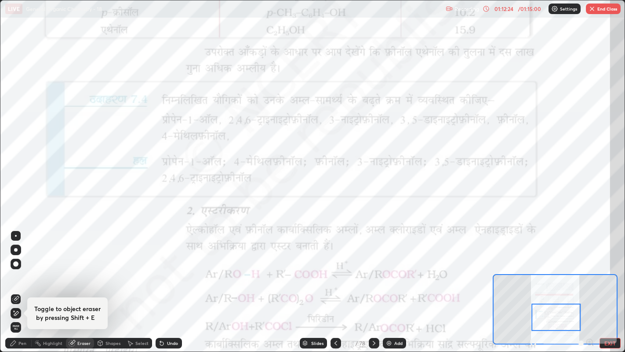
click at [20, 269] on div "Pen" at bounding box center [22, 343] width 8 height 4
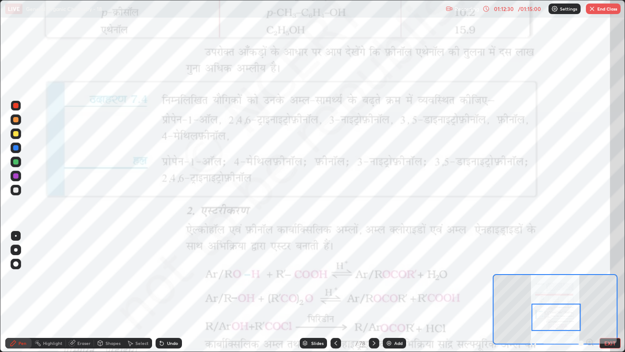
click at [309, 269] on div "Slides" at bounding box center [313, 343] width 27 height 11
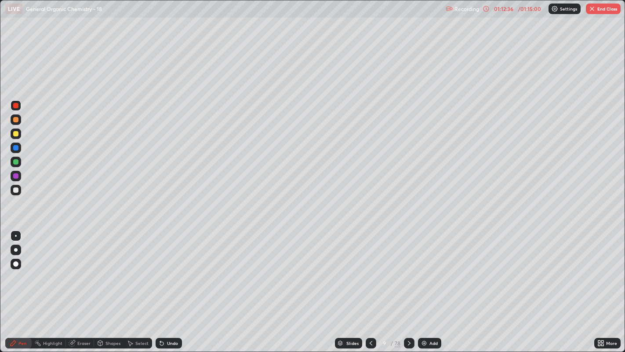
click at [428, 269] on div "Add" at bounding box center [429, 343] width 23 height 11
click at [18, 190] on div at bounding box center [15, 189] width 5 height 5
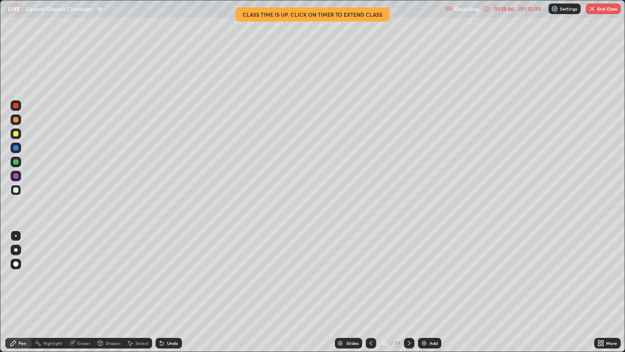
click at [606, 10] on button "End Class" at bounding box center [603, 9] width 35 height 11
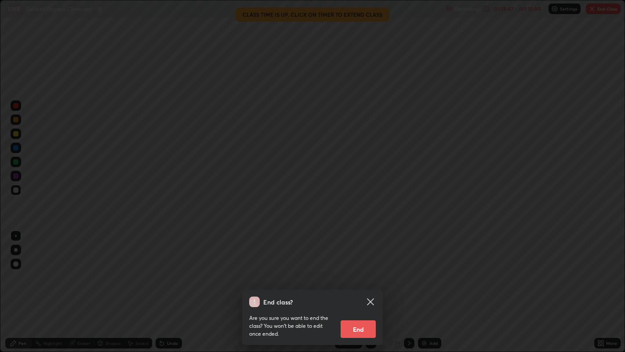
click at [365, 269] on button "End" at bounding box center [358, 329] width 35 height 18
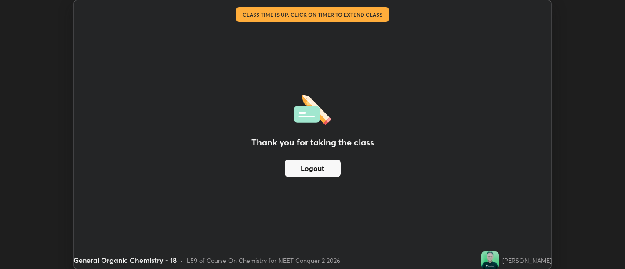
scroll to position [43711, 43355]
